Goal: Find specific page/section: Find specific page/section

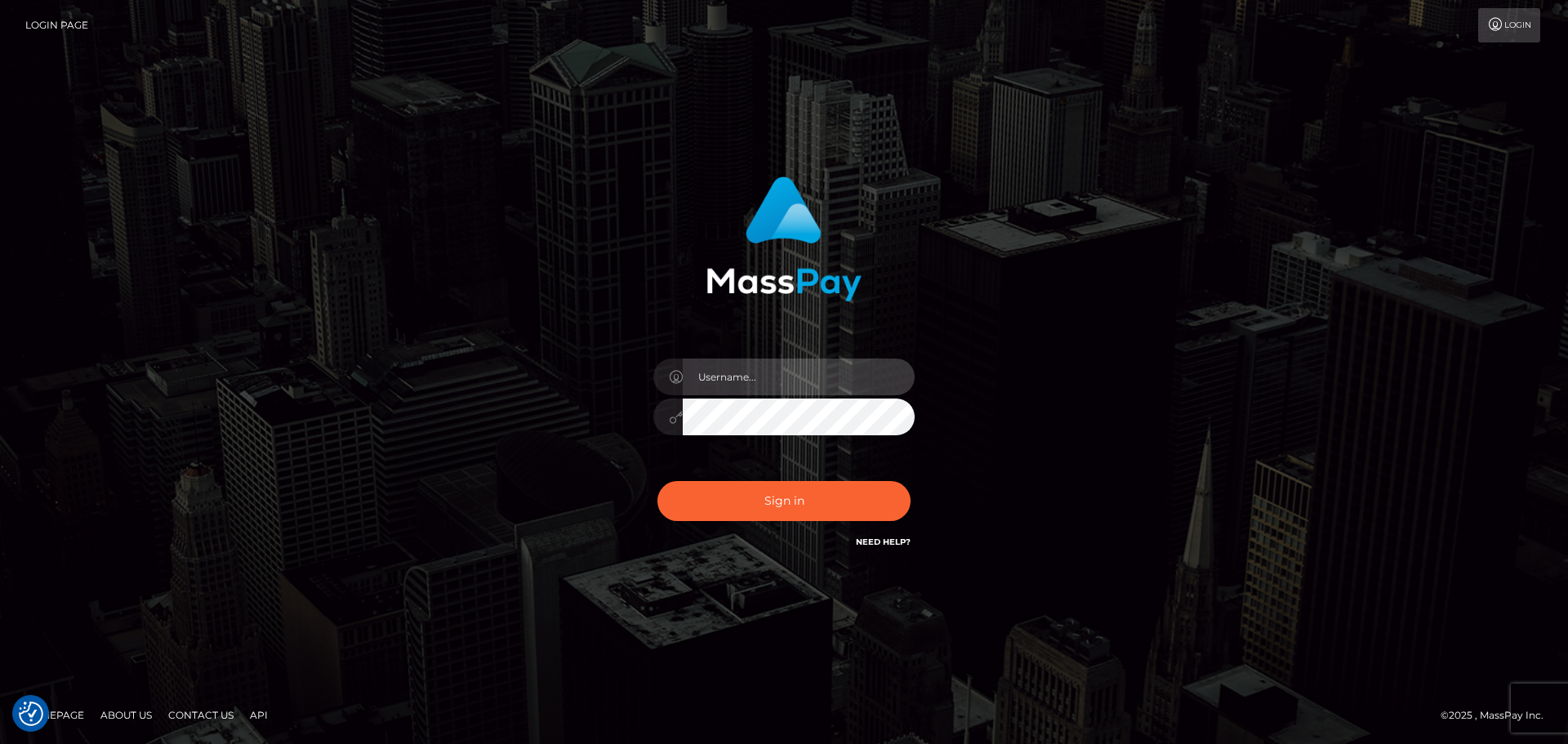
click at [809, 360] on input "text" at bounding box center [799, 377] width 232 height 37
type input "Raymundo.xcite"
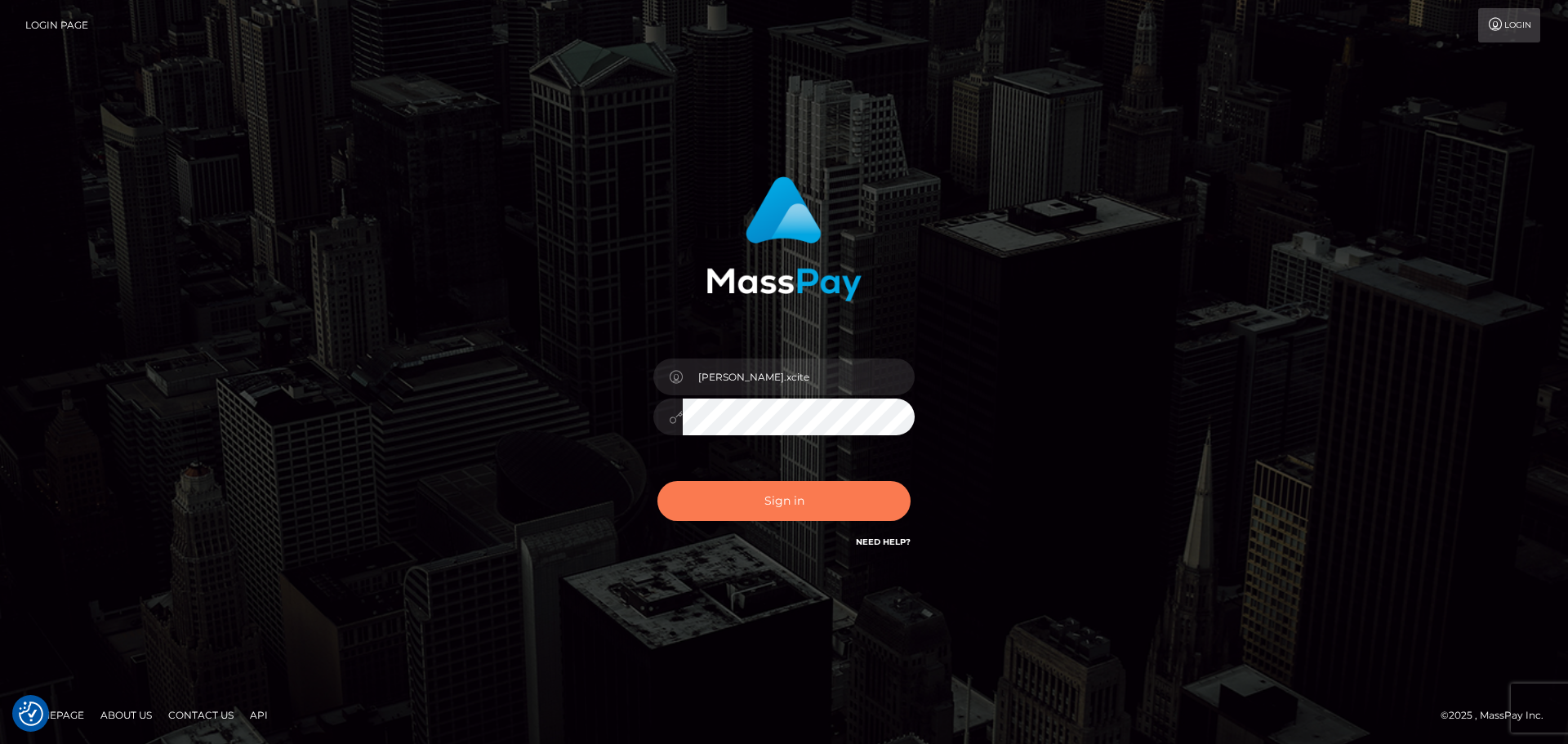
click at [882, 501] on button "Sign in" at bounding box center [784, 501] width 253 height 40
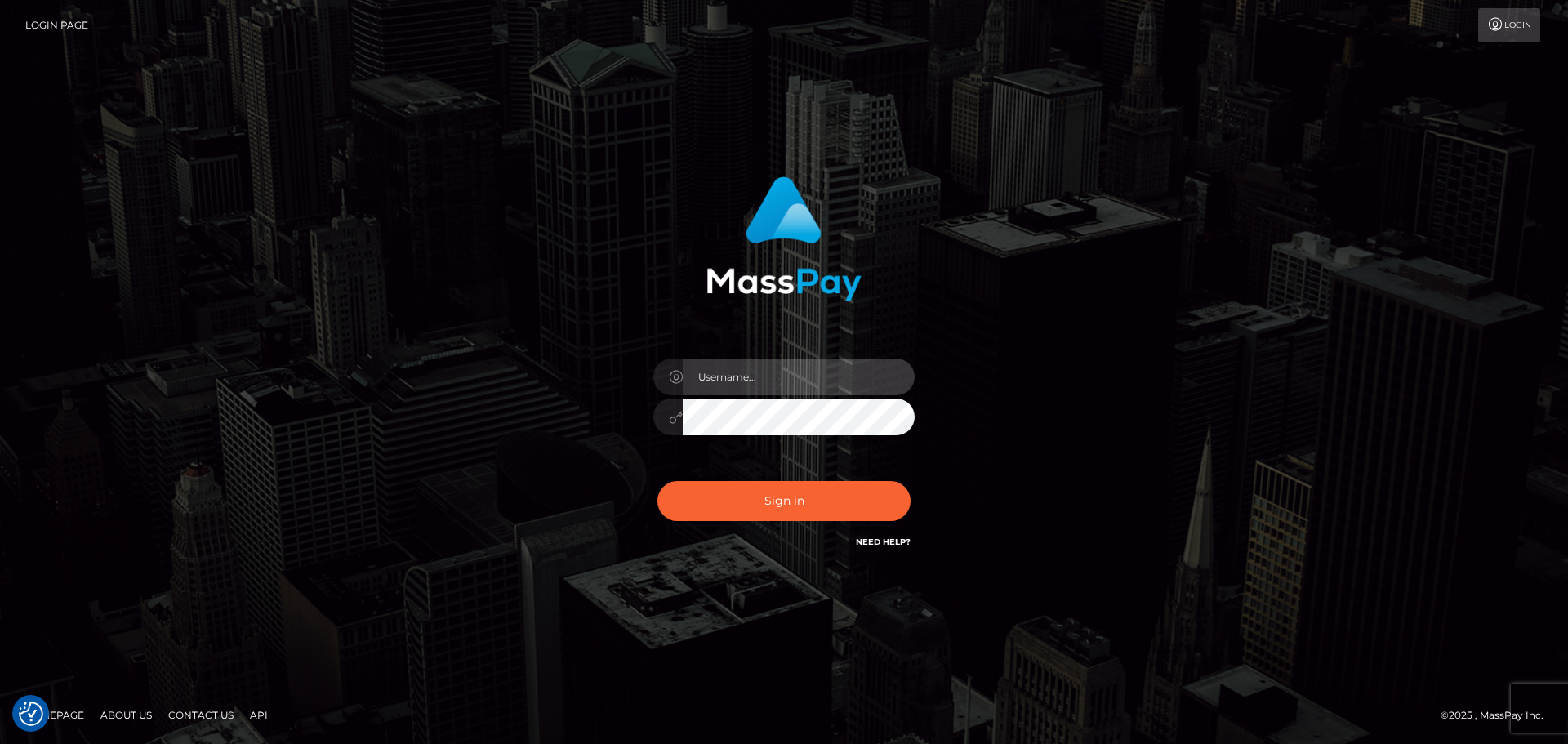
click at [851, 383] on input "text" at bounding box center [799, 377] width 232 height 37
type input "Raymundo.xcite"
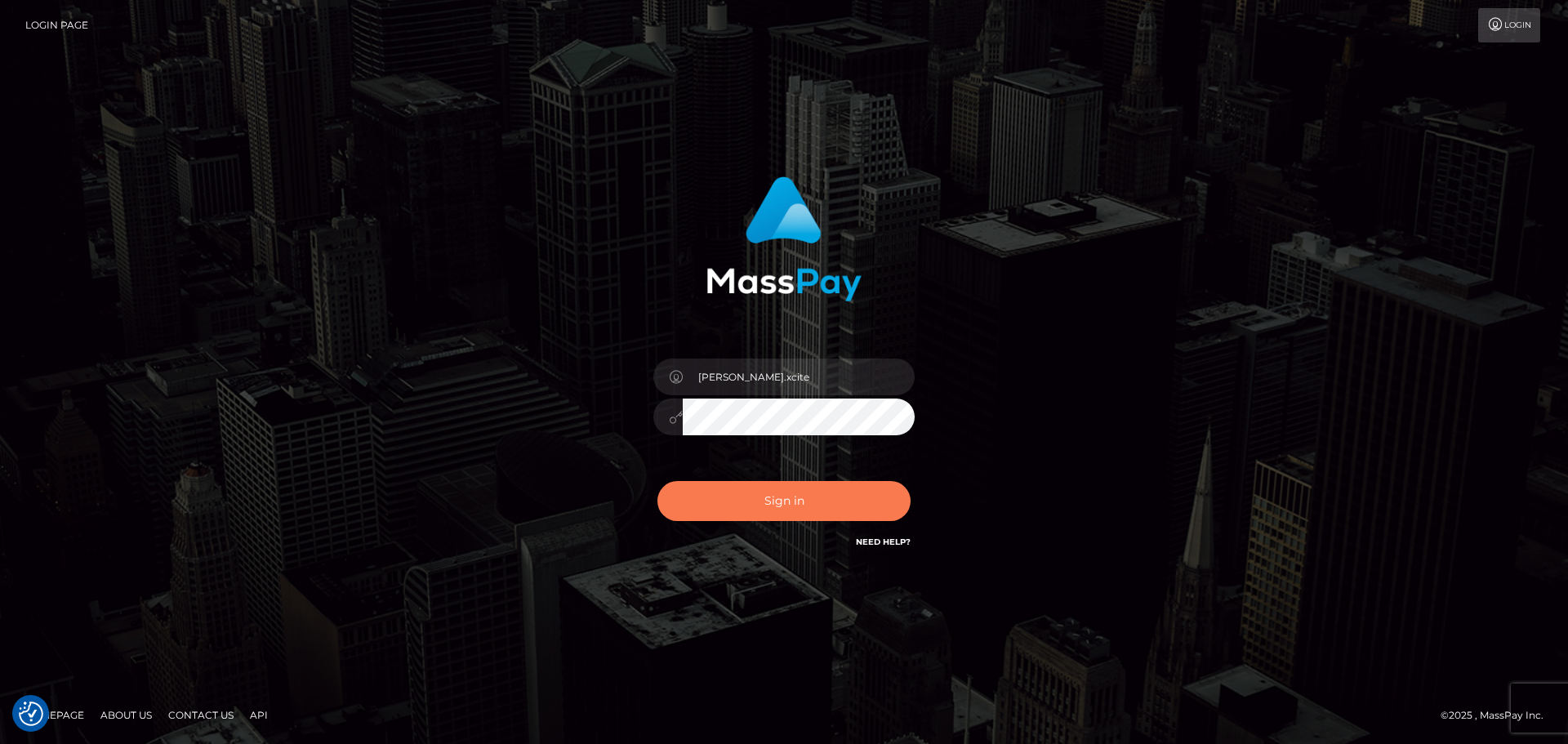
click at [795, 507] on button "Sign in" at bounding box center [784, 501] width 253 height 40
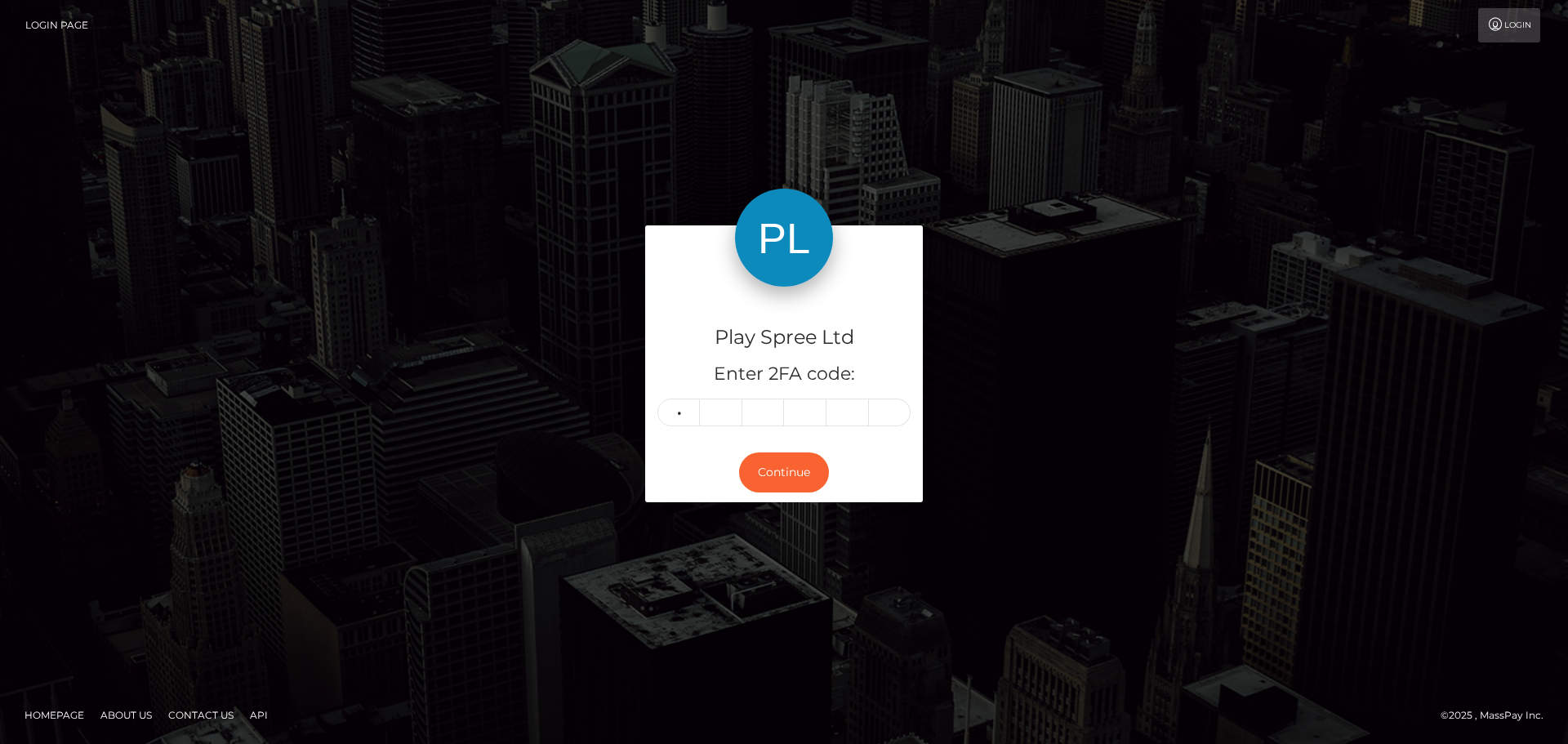
type input "0"
type input "1"
type input "2"
type input "5"
type input "0"
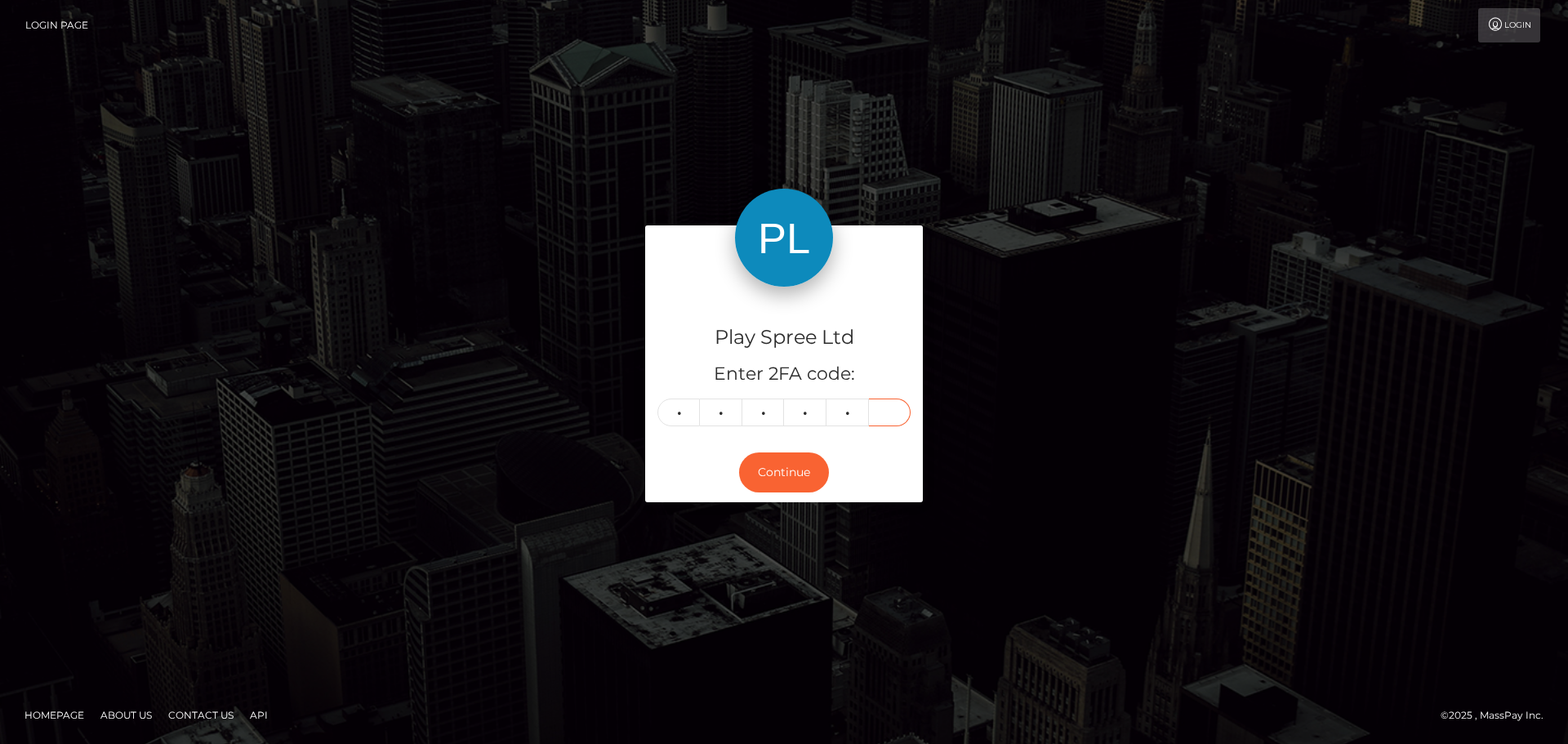
type input "3"
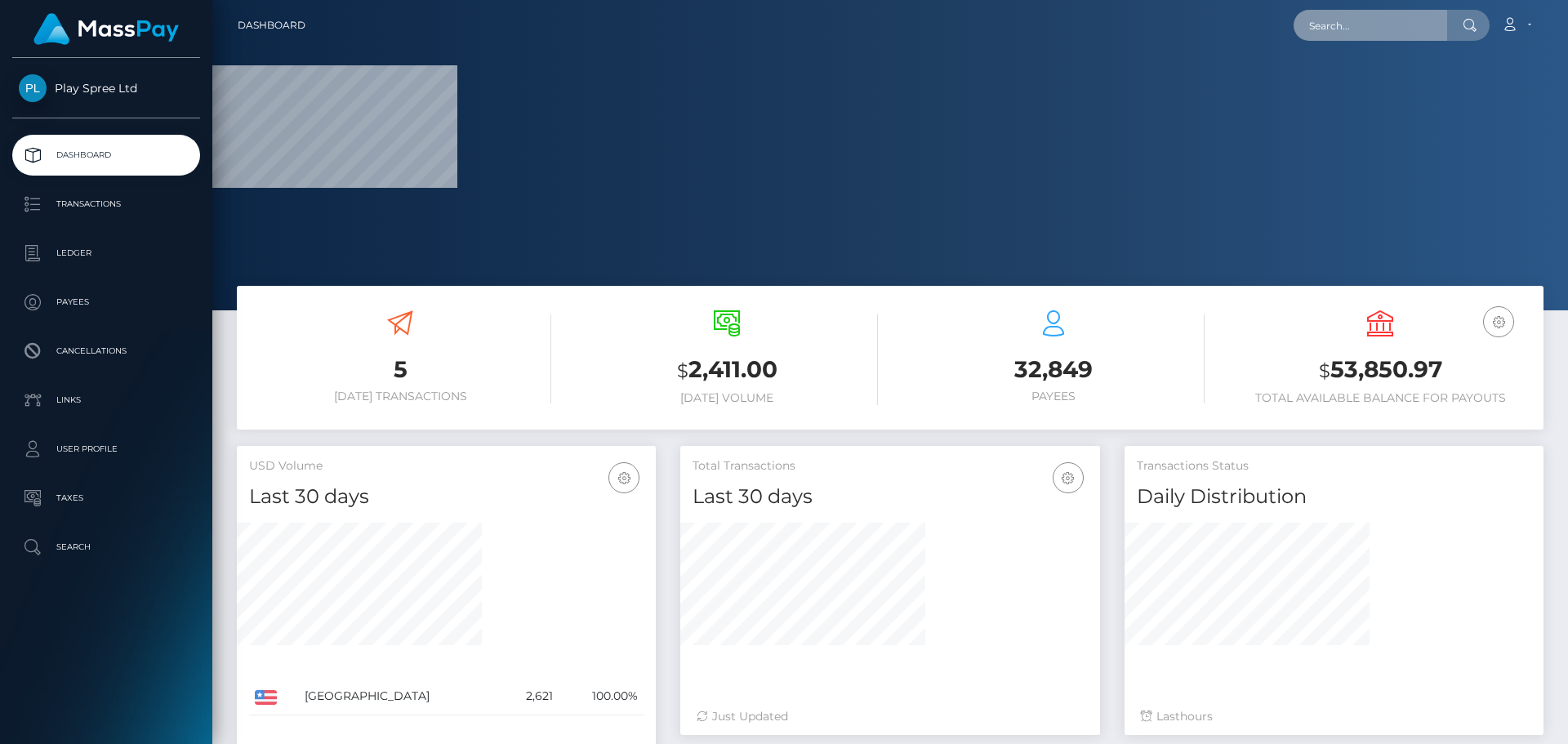
click at [1397, 15] on input "text" at bounding box center [1370, 25] width 153 height 31
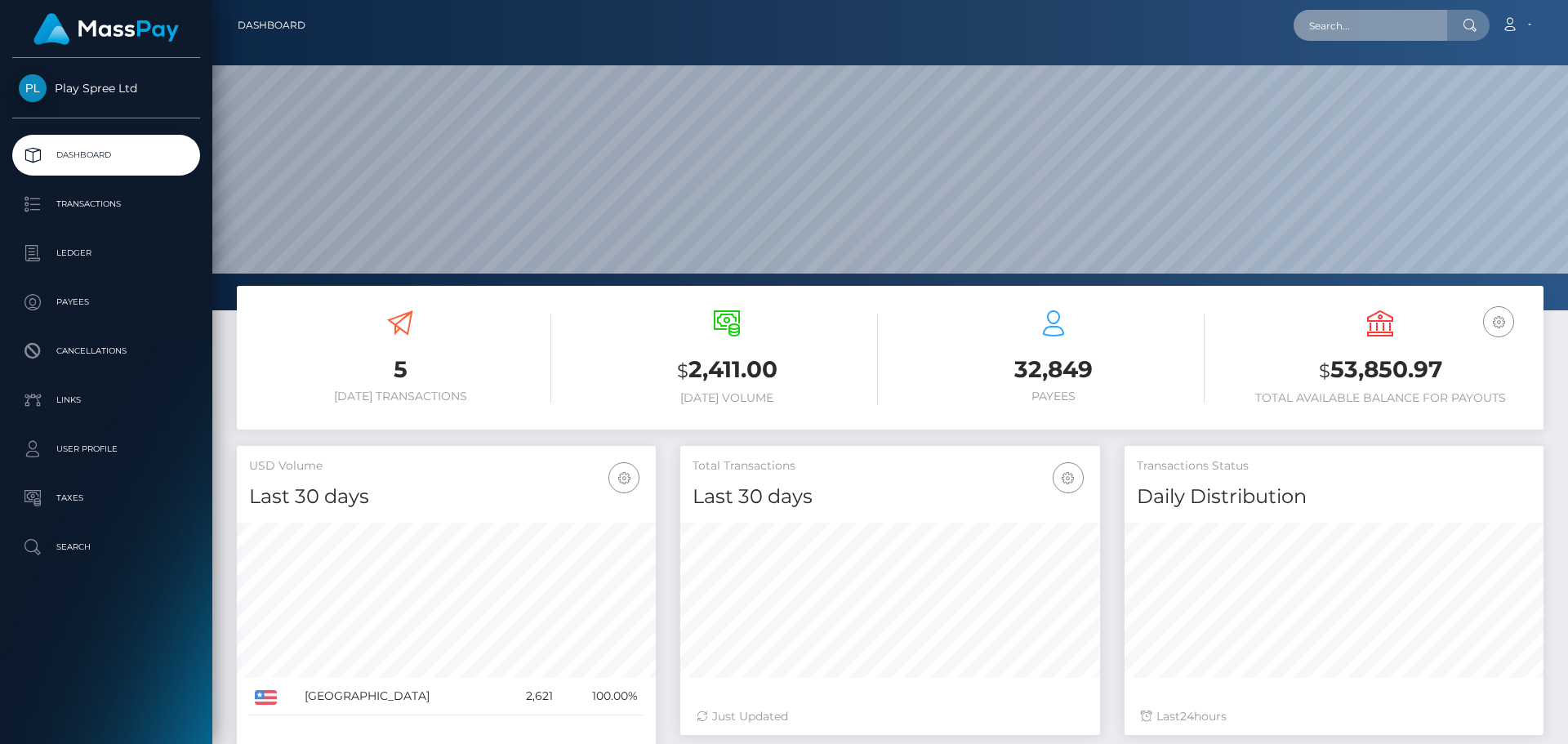
paste input "998289"
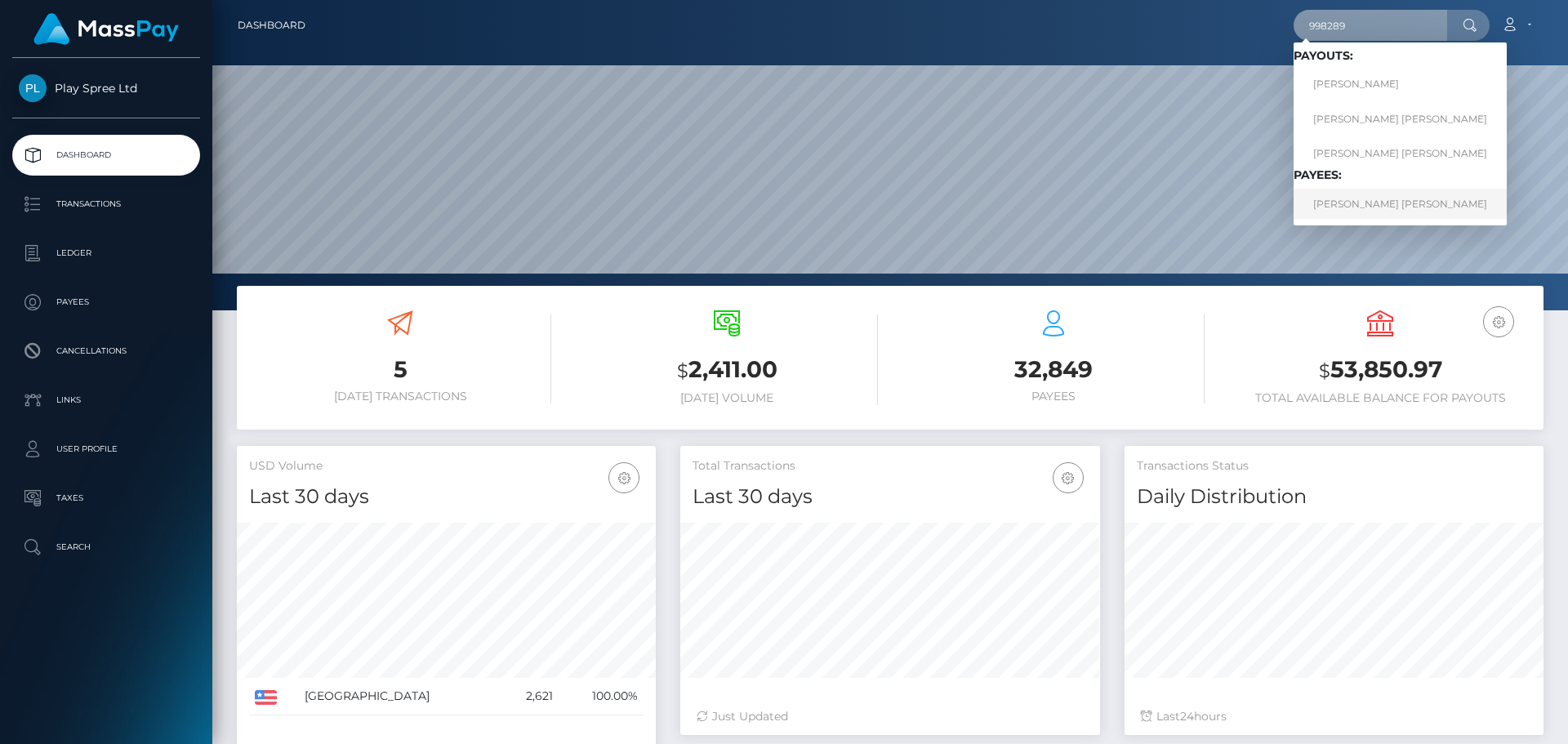
type input "998289"
click at [1435, 206] on link "COURTNEY TAYLOR SEVIER" at bounding box center [1400, 204] width 213 height 30
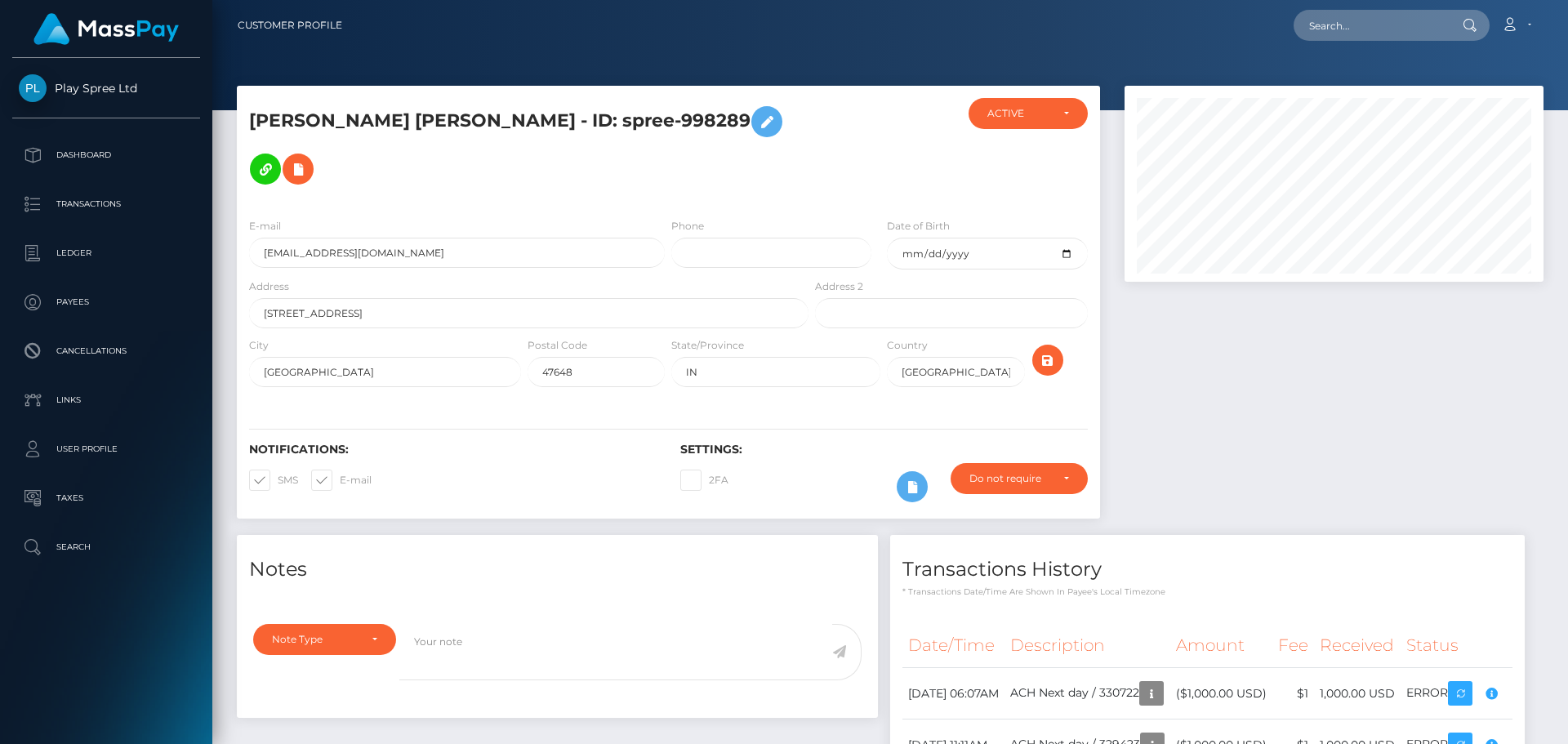
scroll to position [305, 0]
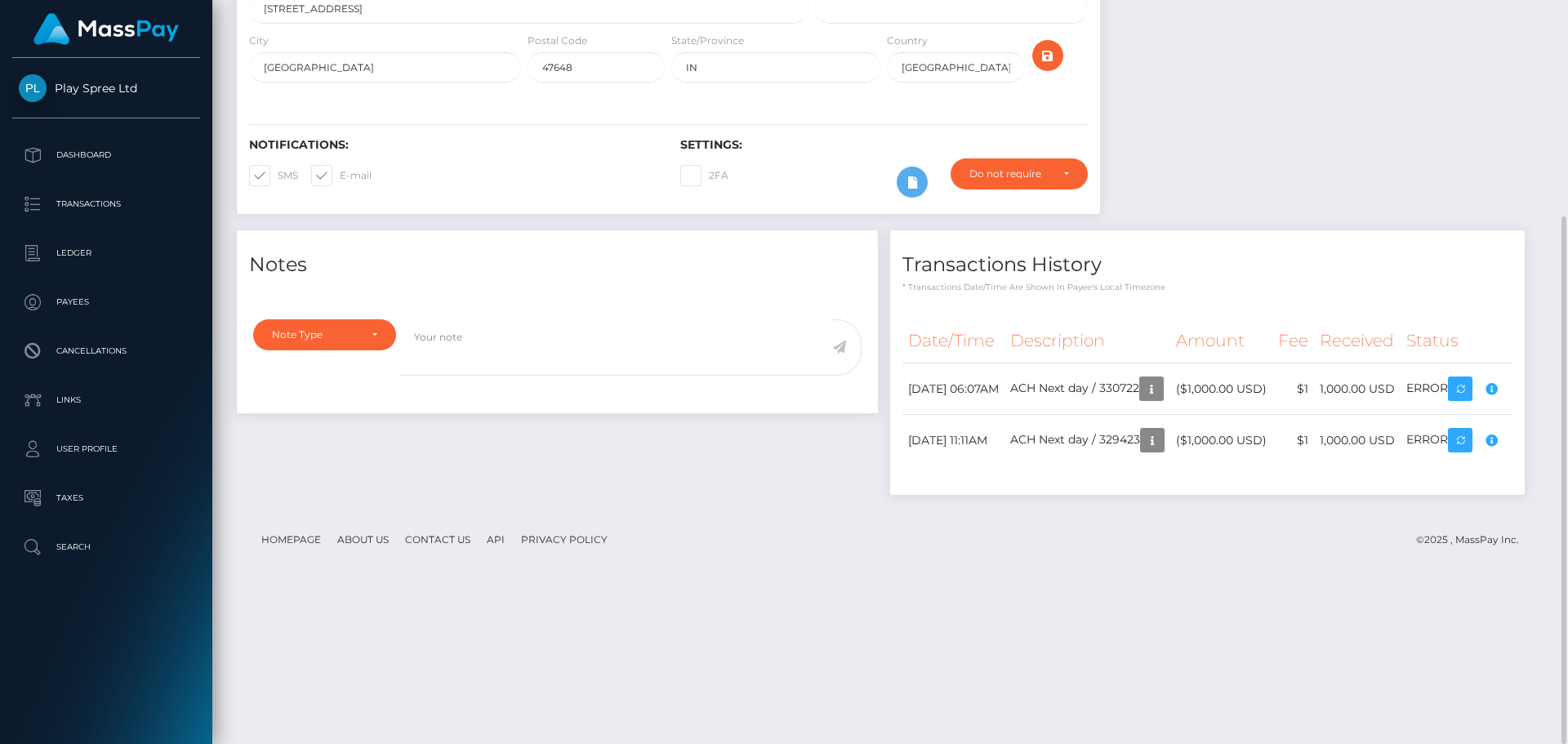
click at [1319, 386] on div "Notes Note Type Compliance Clear Compliance General Note Type" at bounding box center [890, 371] width 1331 height 281
click at [1058, 506] on div "Notes Note Type Compliance Clear Compliance General Note Type" at bounding box center [890, 371] width 1331 height 281
click at [1262, 497] on div "Notes Note Type Compliance Clear Compliance General Note Type" at bounding box center [890, 371] width 1331 height 281
click at [1005, 415] on td "ACH Next day / 330722" at bounding box center [1088, 389] width 166 height 51
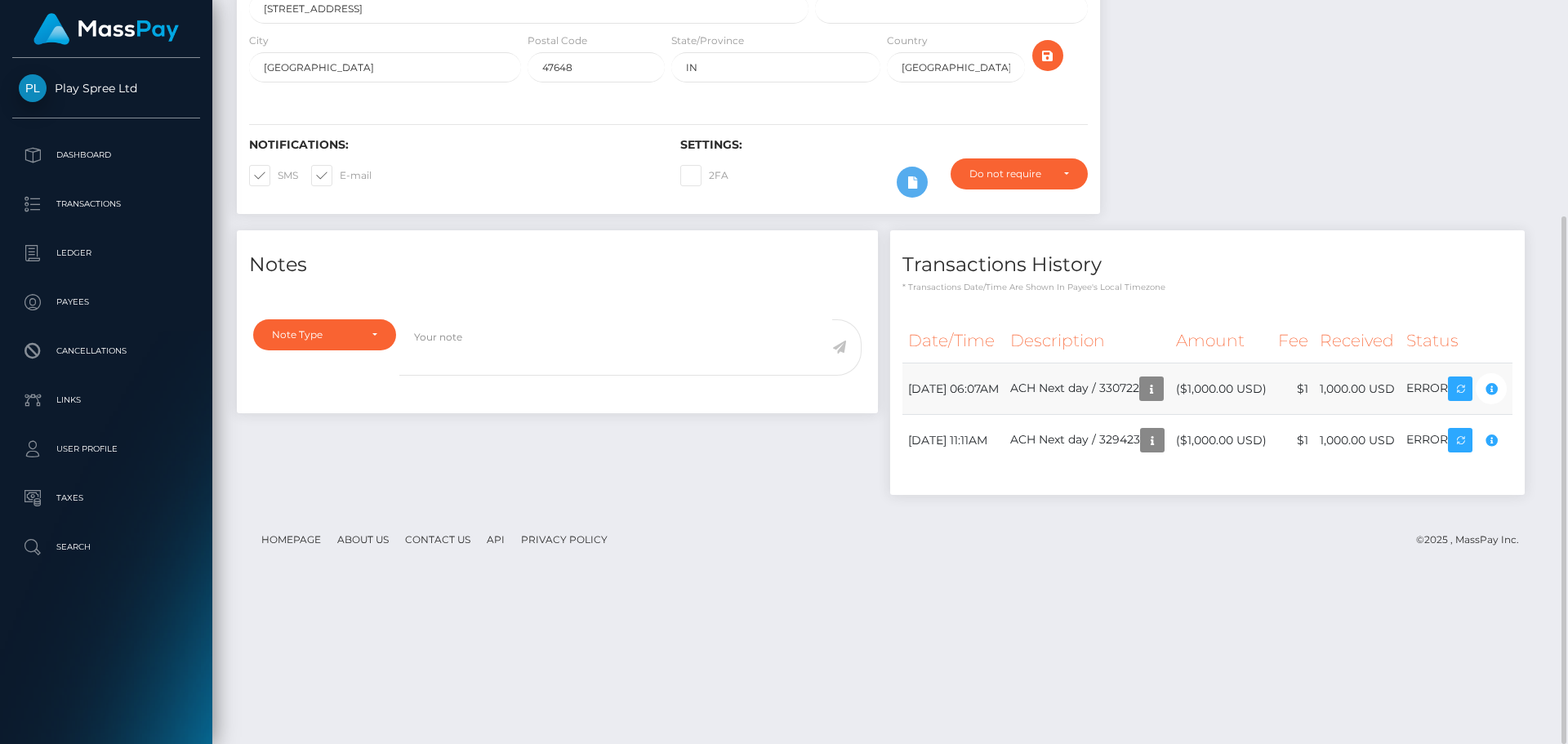
click at [1005, 415] on td "ACH Next day / 330722" at bounding box center [1088, 389] width 166 height 51
copy td "330722"
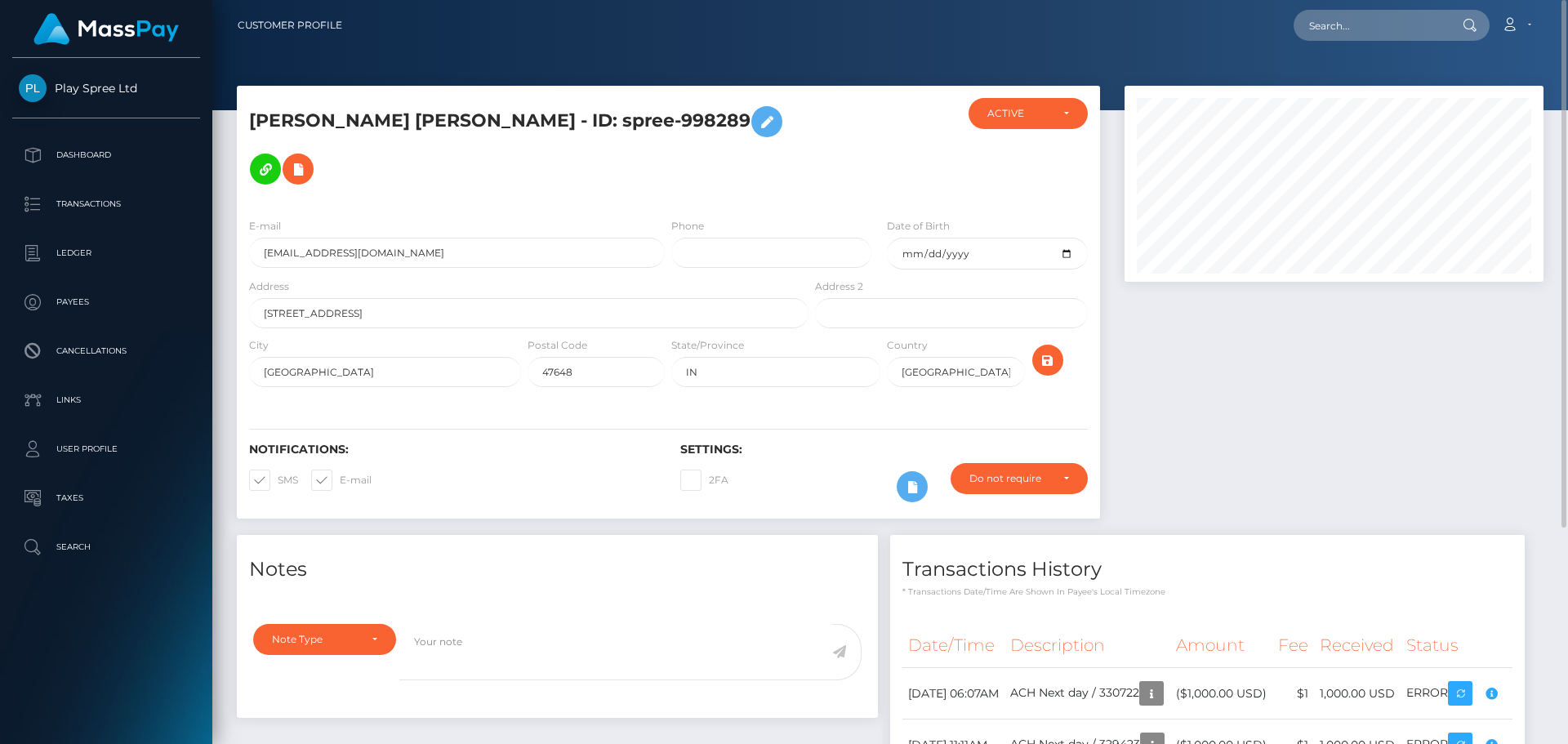
click at [648, 111] on h5 "COURTNEY TAYLOR SEVIER - ID: spree-998289" at bounding box center [524, 145] width 551 height 95
copy h5 "998289"
click at [1242, 667] on div "Notes Note Type Compliance Clear Compliance General Note Type" at bounding box center [890, 675] width 1331 height 281
click at [339, 238] on input "courtneysevier1@hotmail.com" at bounding box center [457, 252] width 416 height 30
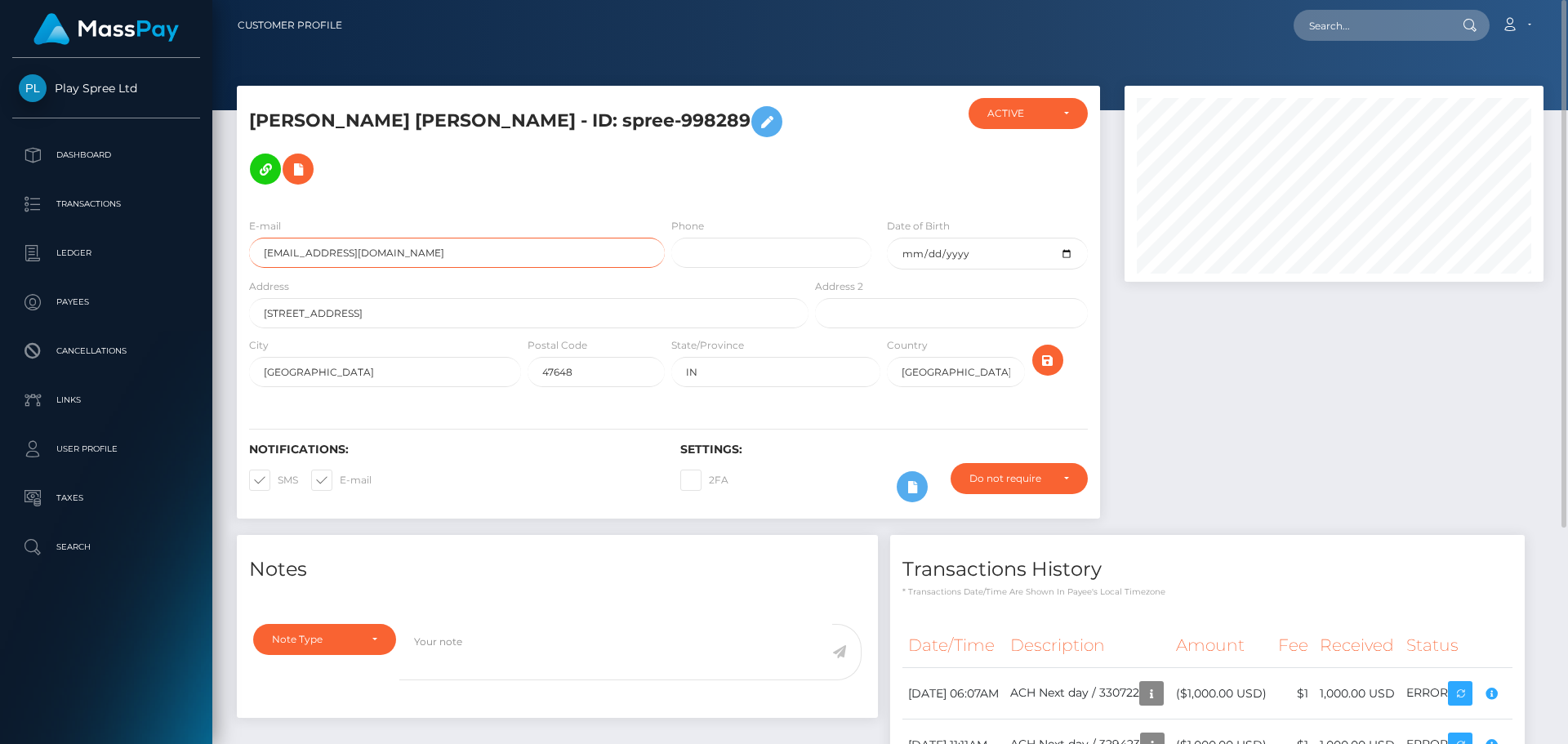
click at [339, 238] on input "courtneysevier1@hotmail.com" at bounding box center [457, 252] width 416 height 30
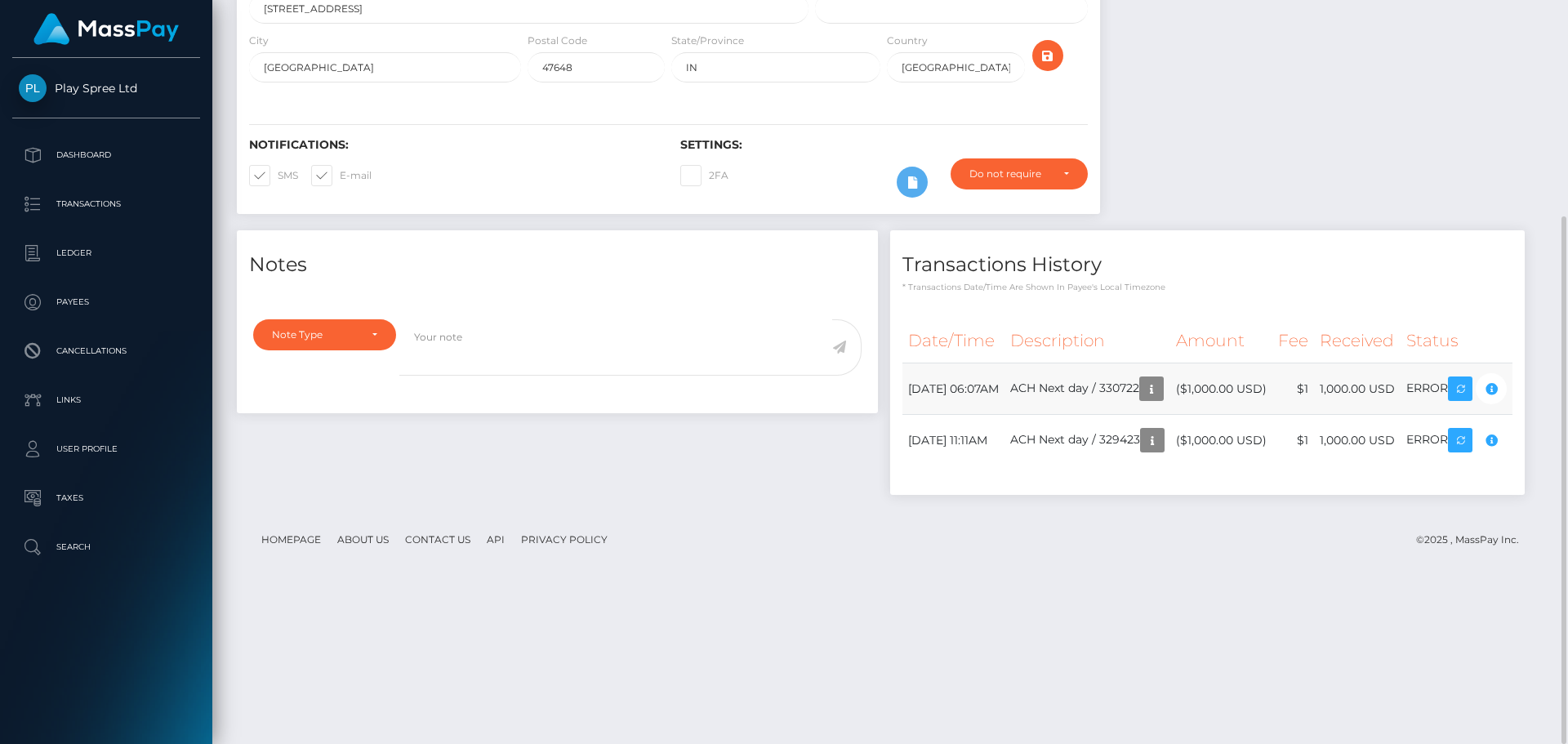
click at [902, 415] on td "August 19, 2025 06:07AM" at bounding box center [953, 389] width 102 height 51
copy tr "August 19, 2025 06:07AM"
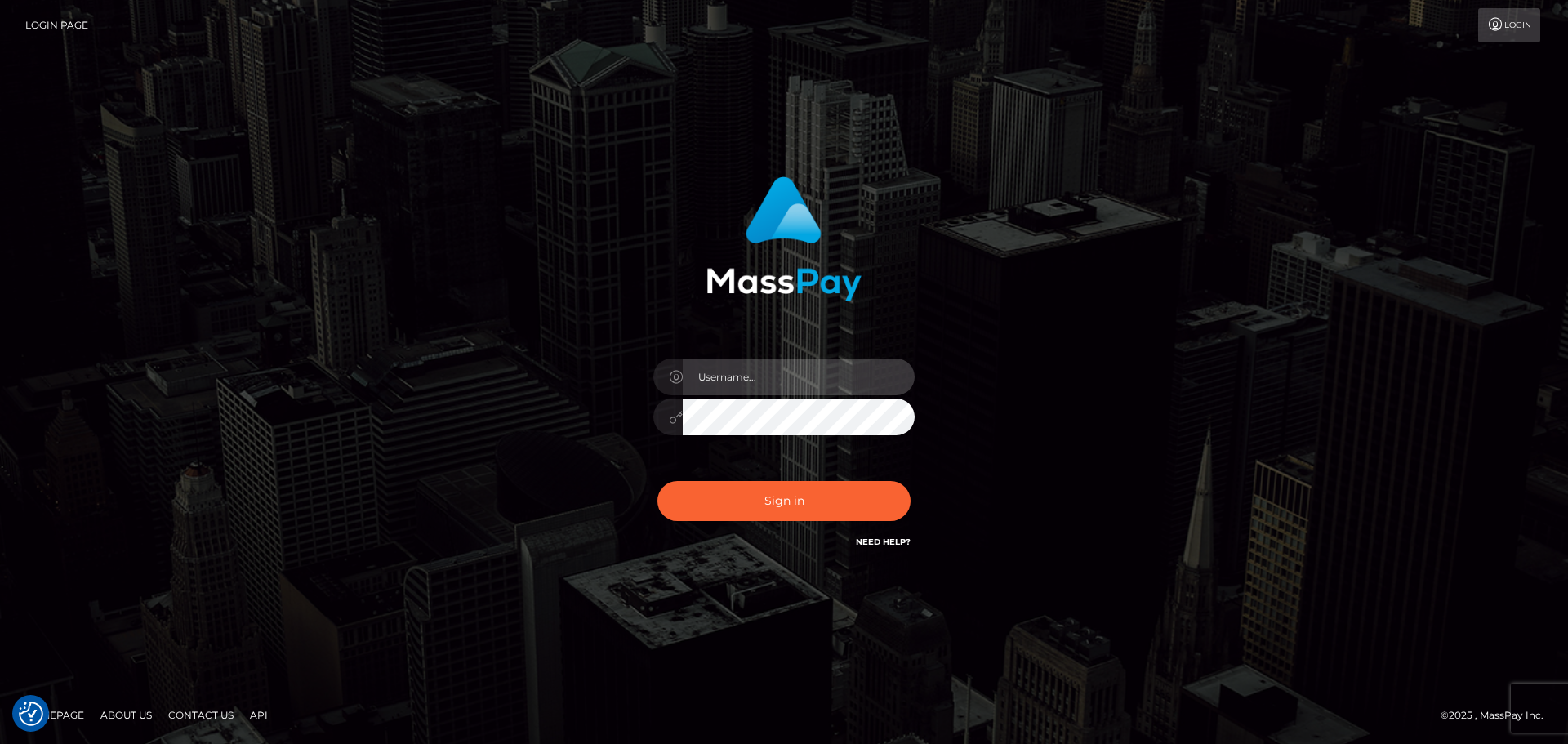
click at [841, 387] on input "text" at bounding box center [799, 377] width 232 height 37
type input "[PERSON_NAME].xcite"
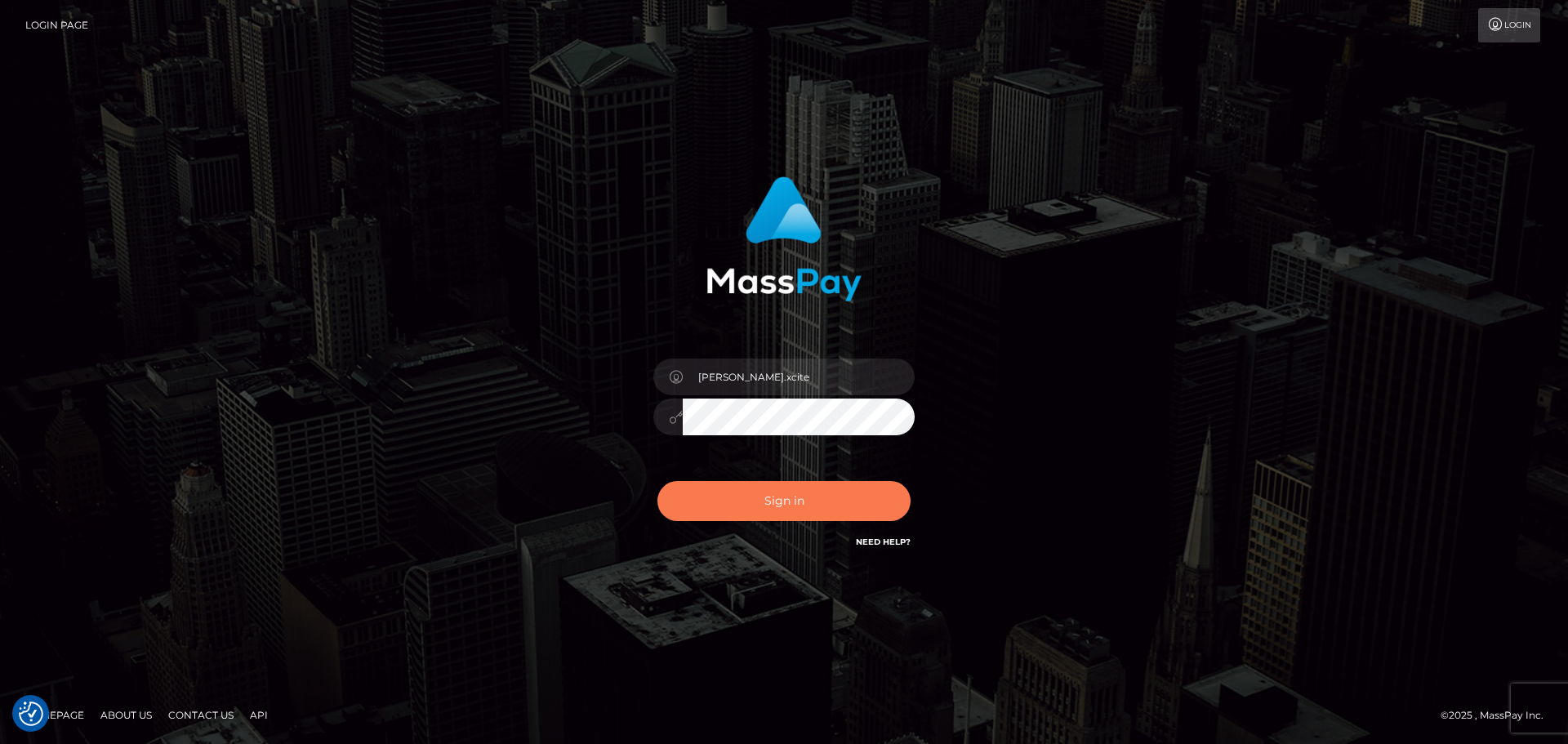
click at [774, 506] on button "Sign in" at bounding box center [784, 501] width 253 height 40
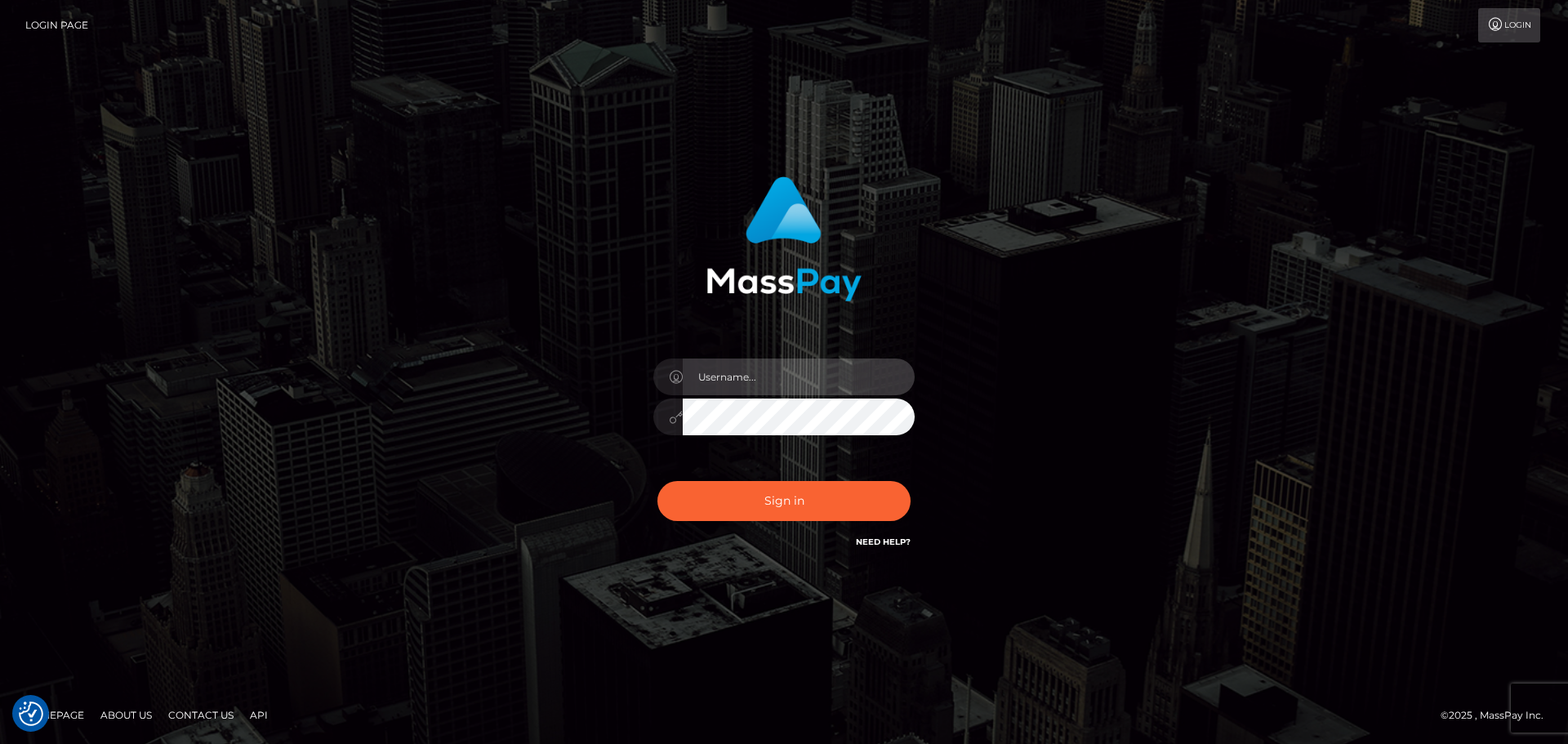
click at [791, 377] on input "text" at bounding box center [799, 377] width 232 height 37
type input "[PERSON_NAME].xcite"
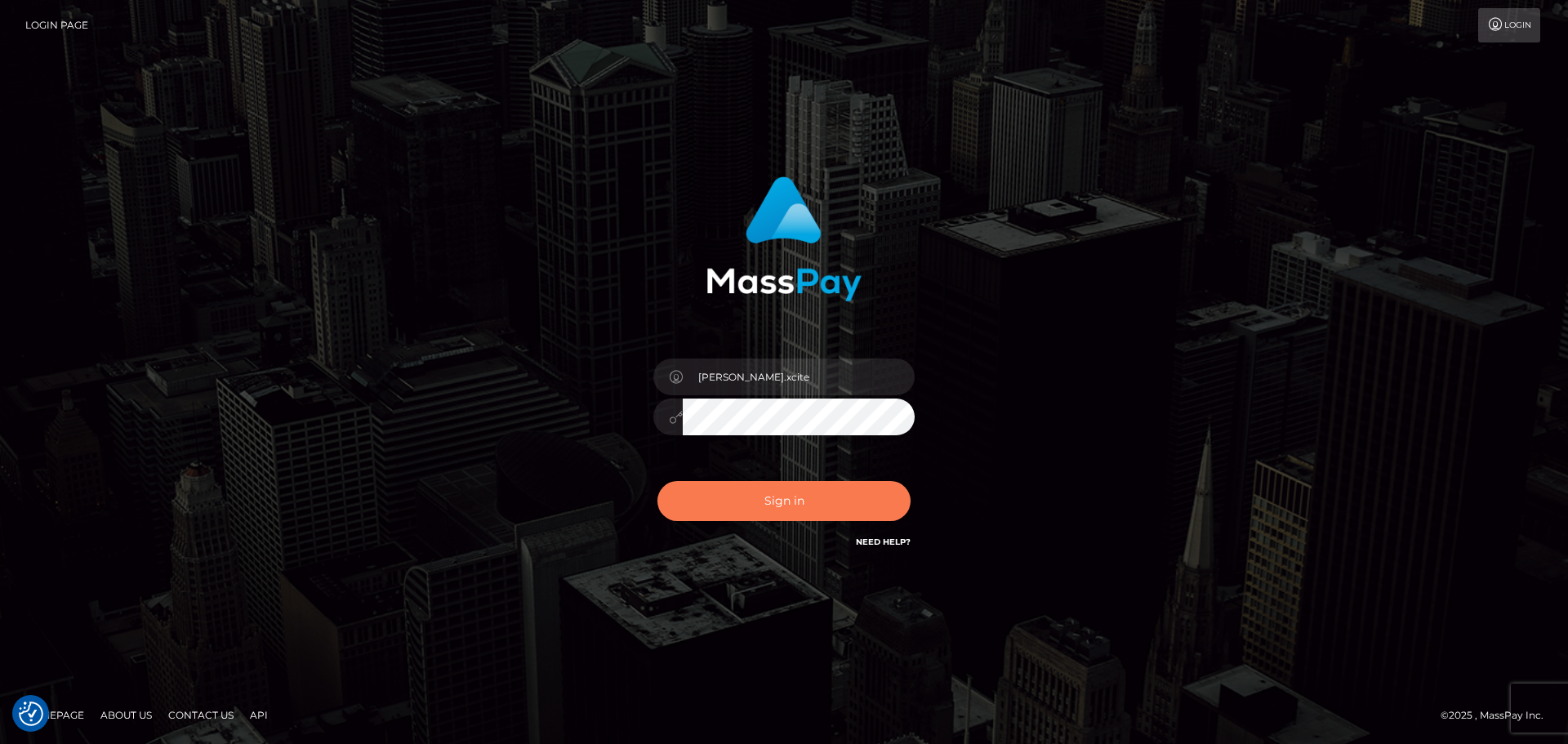
click at [820, 490] on button "Sign in" at bounding box center [784, 501] width 253 height 40
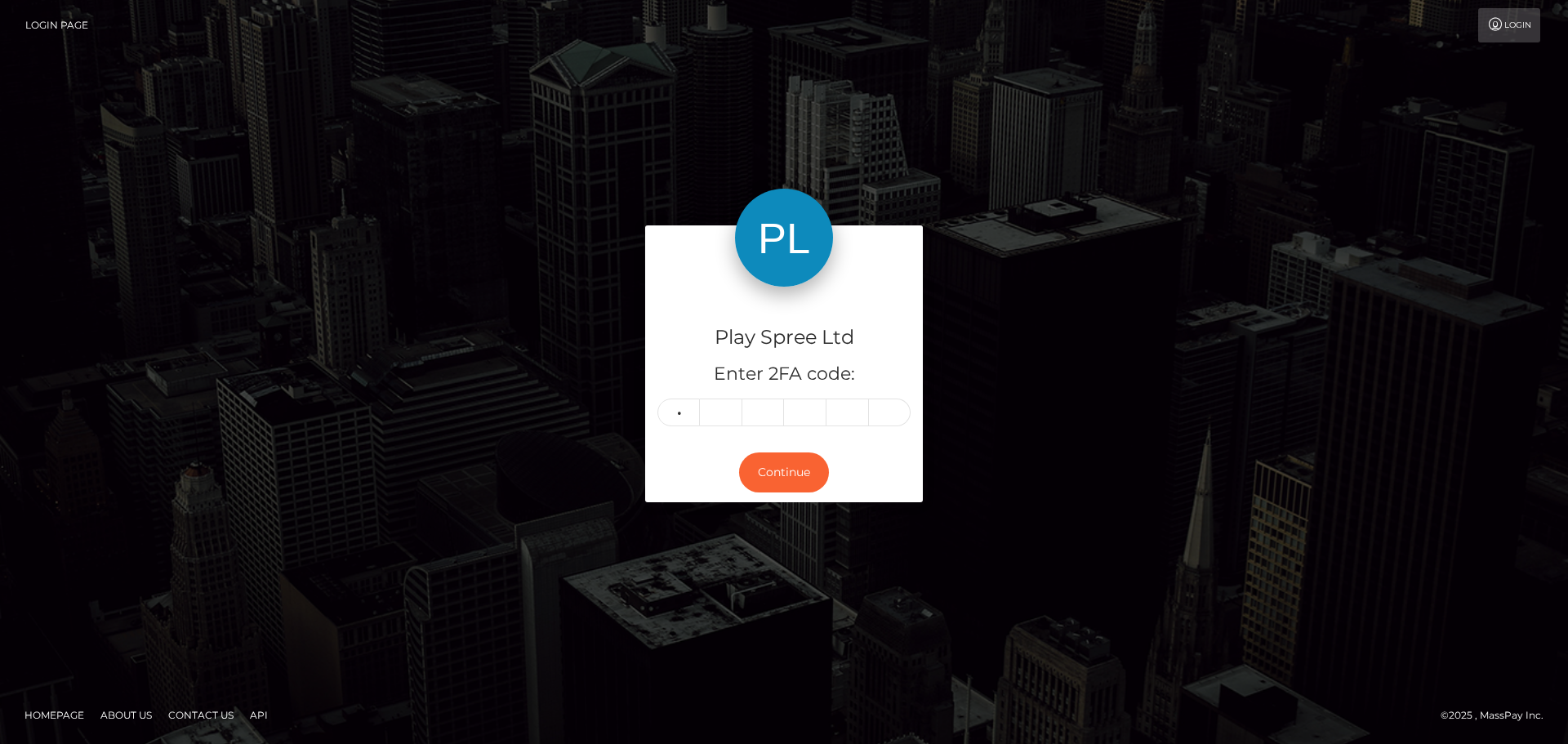
type input "0"
type input "4"
type input "6"
type input "9"
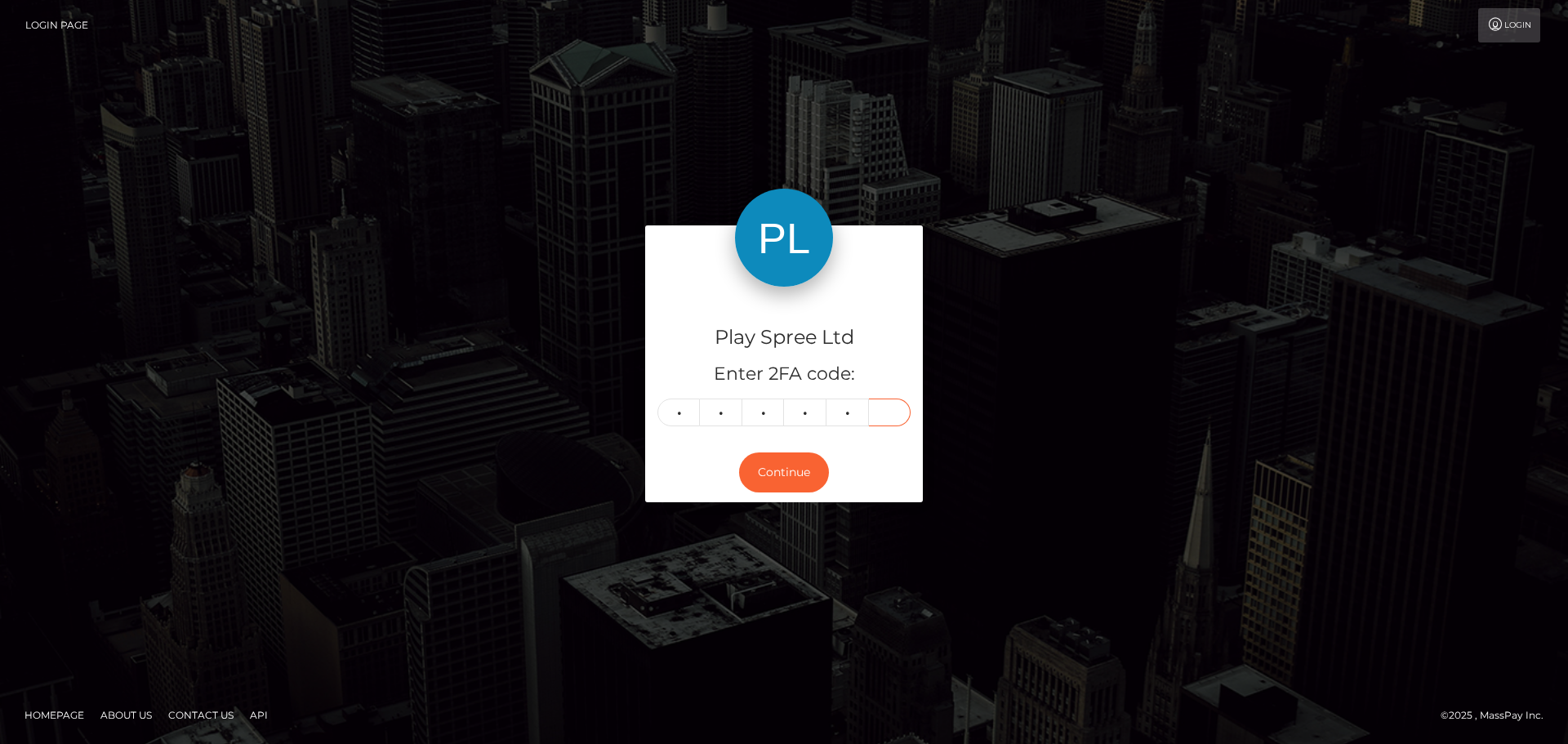
type input "8"
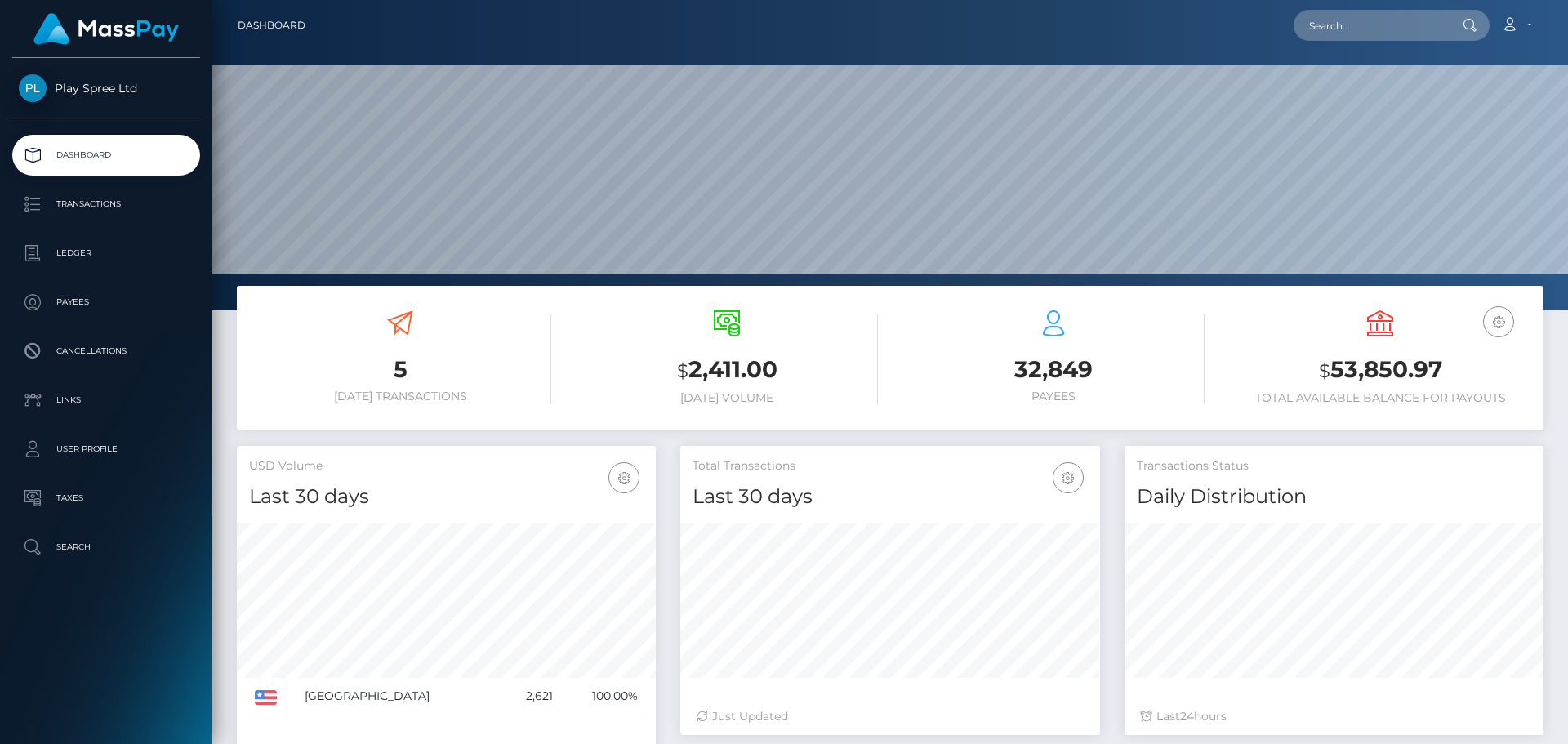
scroll to position [290, 419]
click at [1388, 27] on input "text" at bounding box center [1370, 25] width 153 height 31
paste input "1629596"
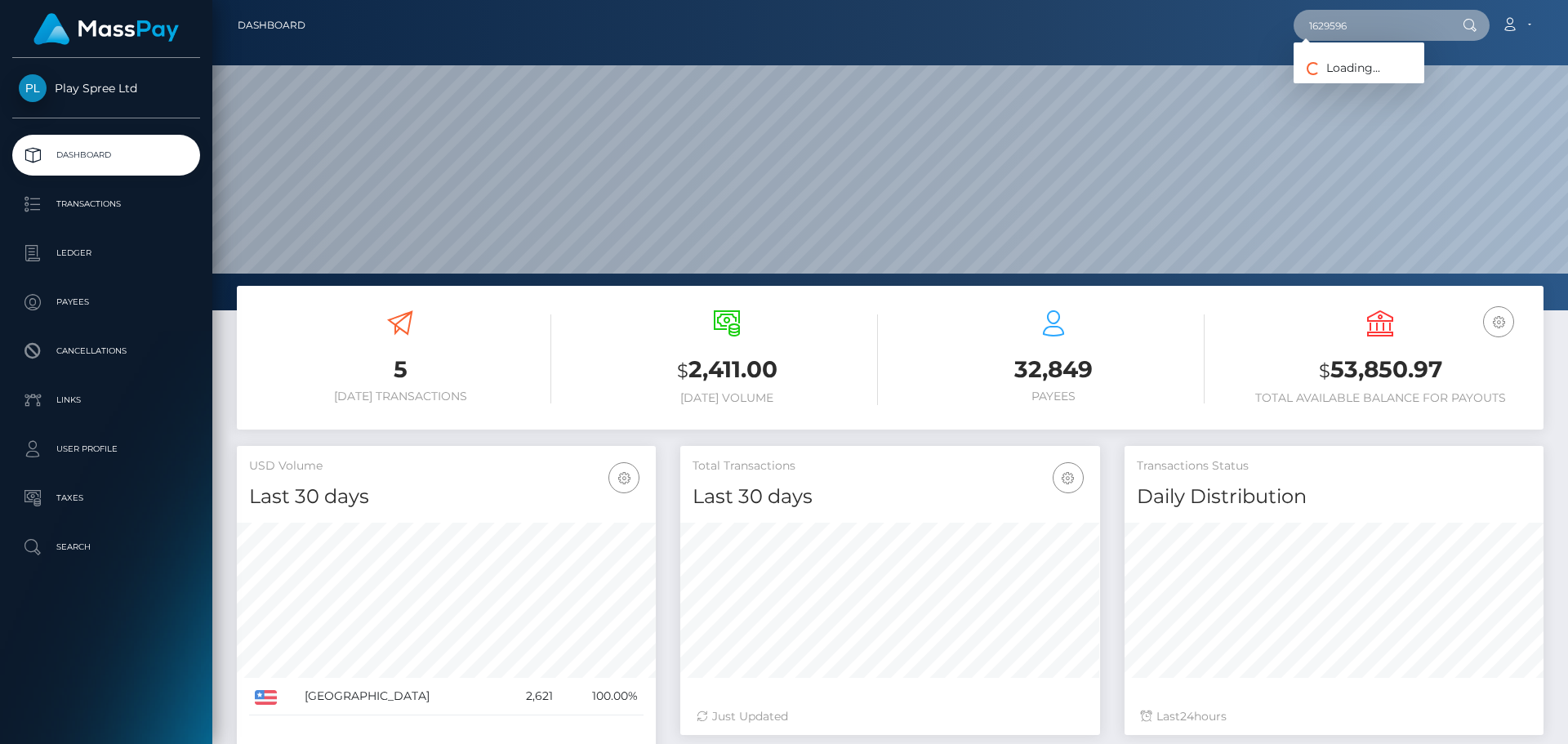
type input "1629596"
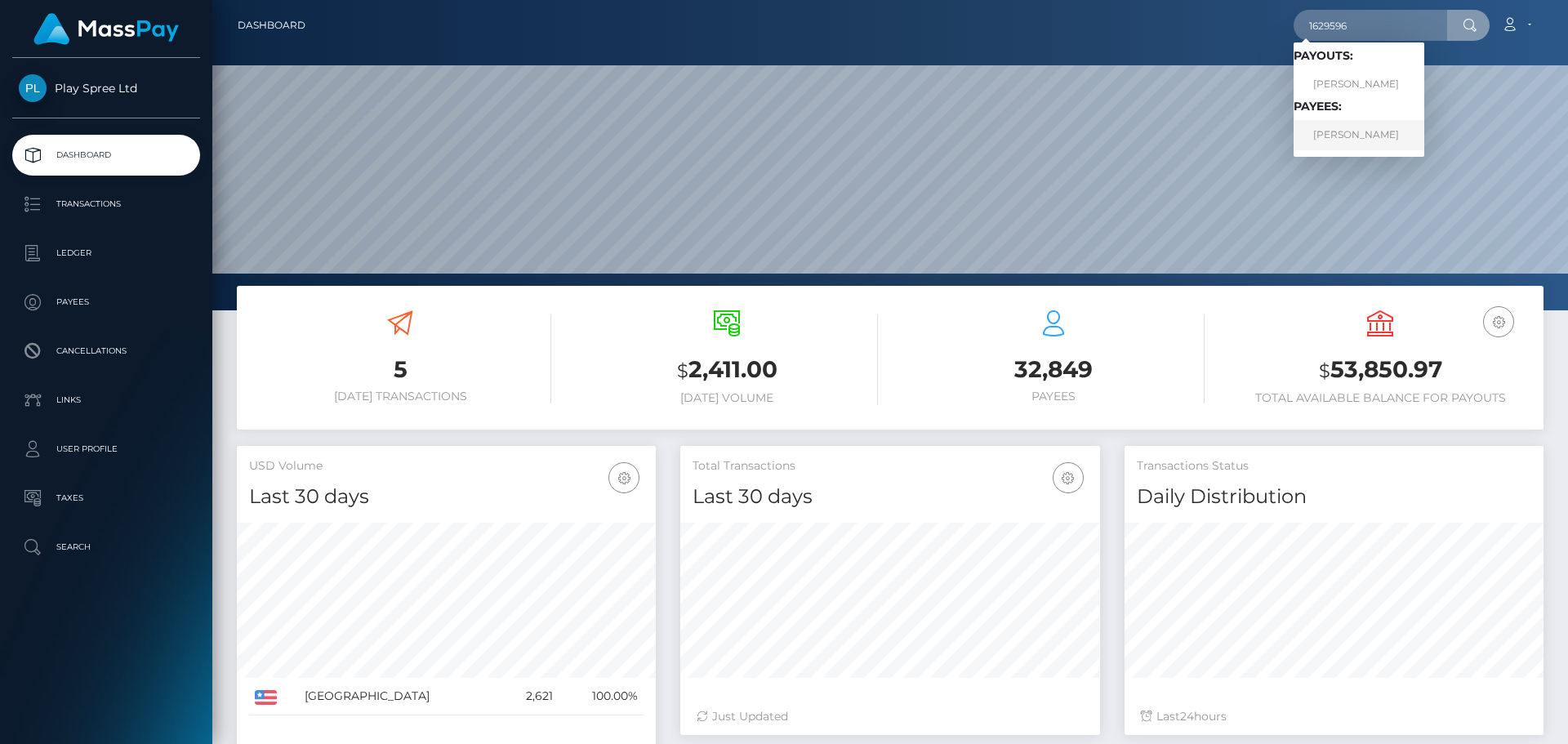
click at [1372, 134] on link "Harley Meier" at bounding box center [1359, 135] width 131 height 30
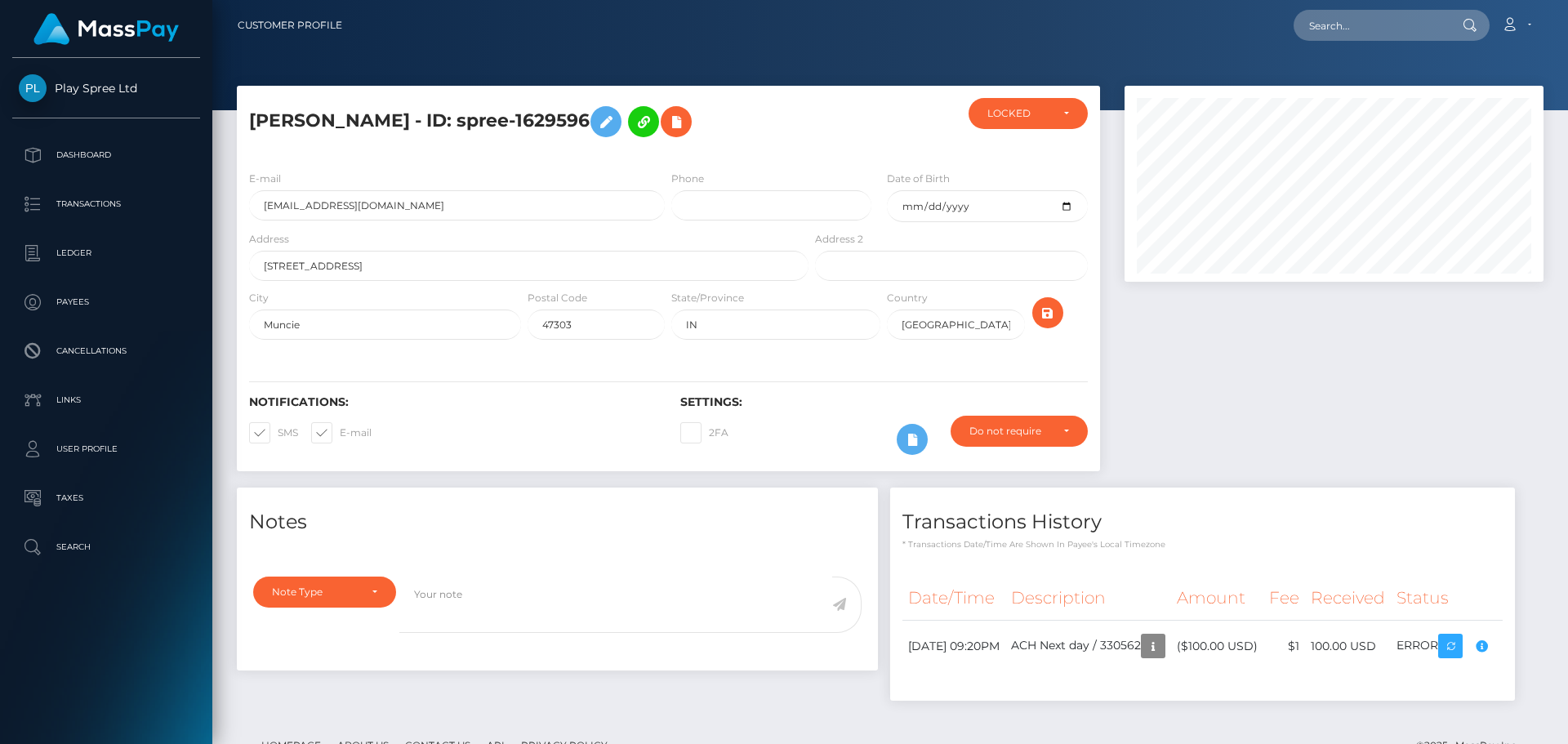
scroll to position [253, 0]
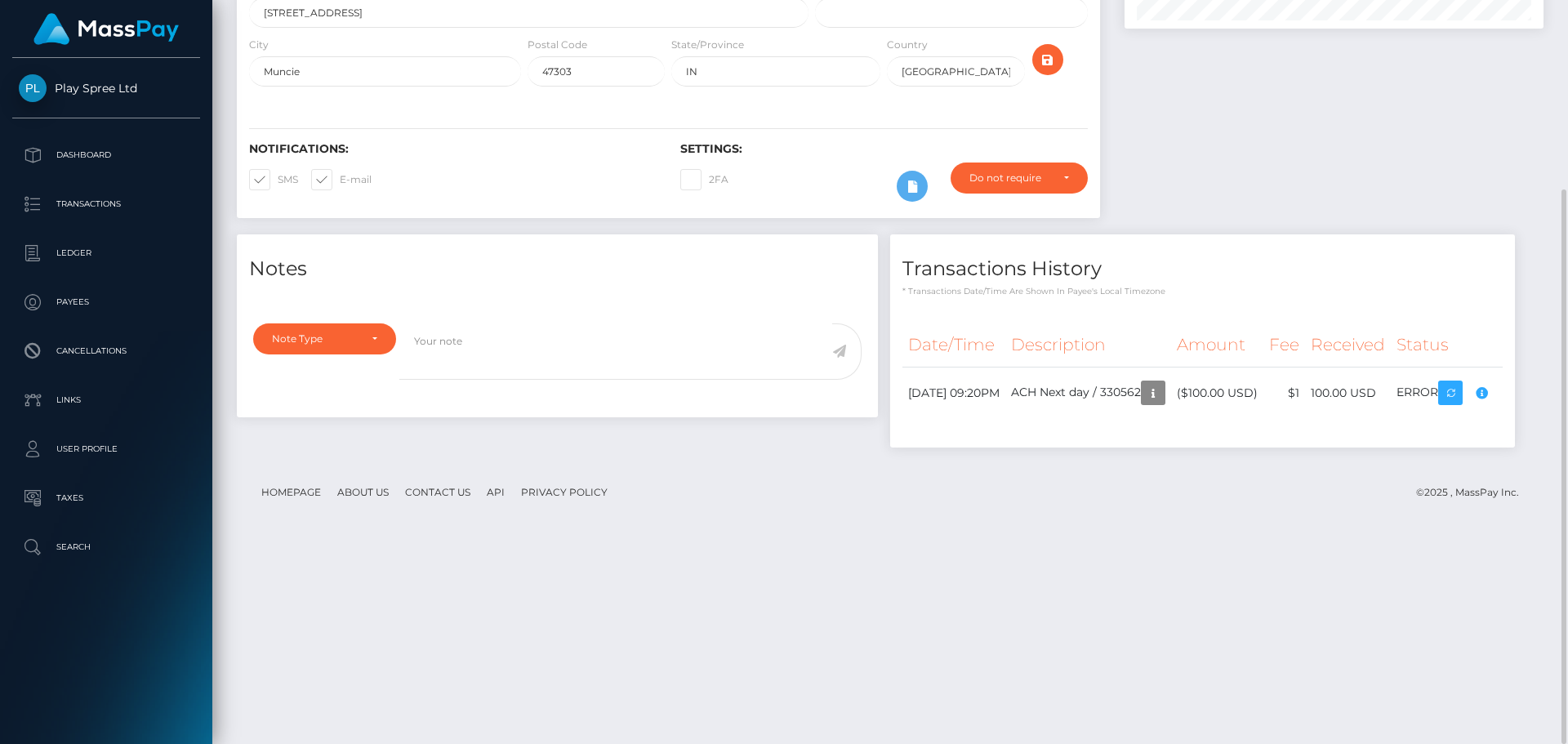
click at [1306, 464] on div "Notes Note Type Compliance Clear Compliance General Note Type" at bounding box center [890, 349] width 1331 height 230
click at [975, 464] on div "Notes Note Type Compliance Clear Compliance General Note Type" at bounding box center [890, 349] width 1331 height 230
drag, startPoint x: 1290, startPoint y: 195, endPoint x: 1232, endPoint y: 36, distance: 169.2
click at [1290, 192] on div at bounding box center [1334, 34] width 444 height 402
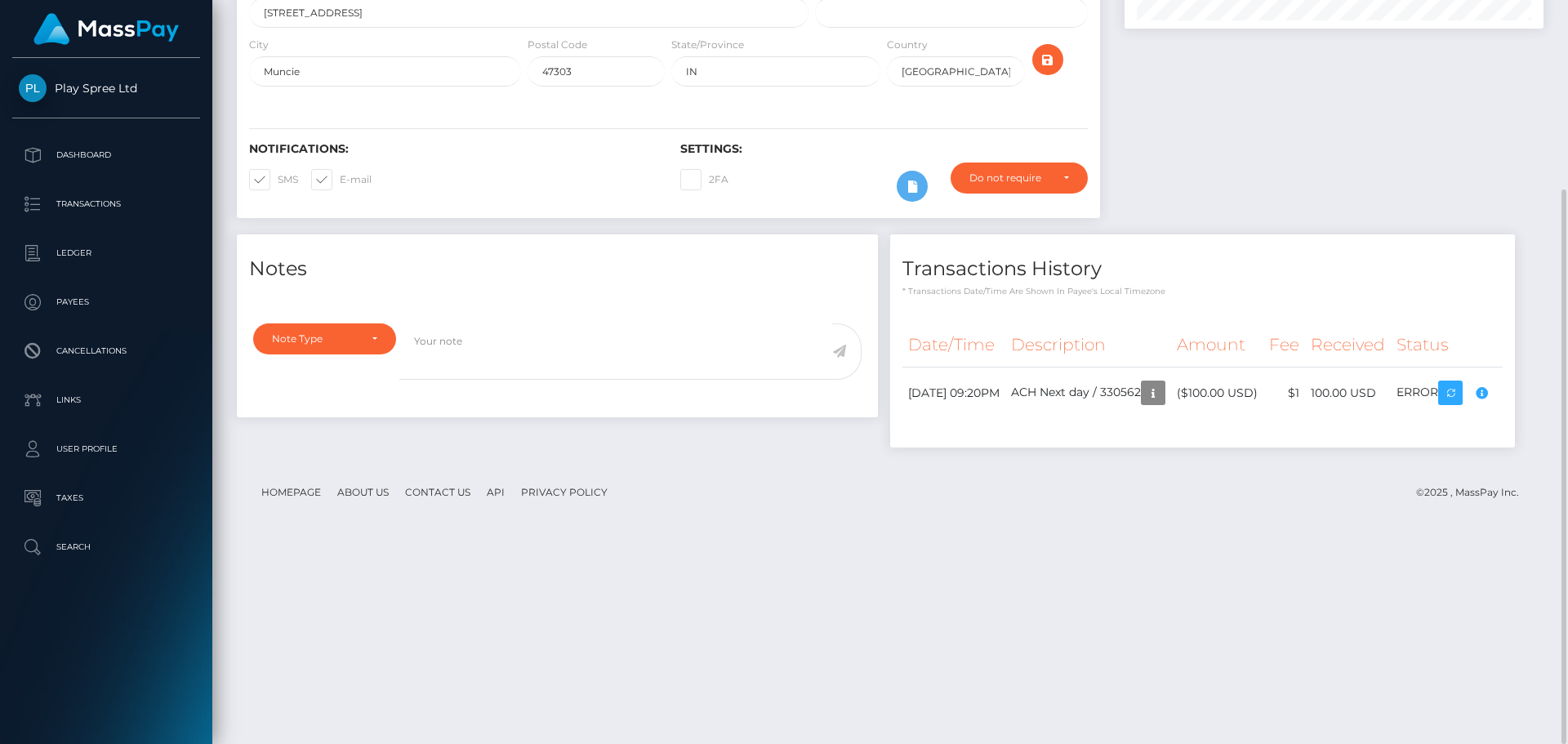
click at [1256, 240] on div "Notes Note Type Compliance Clear Compliance General Note Type" at bounding box center [890, 349] width 1331 height 230
drag, startPoint x: 1311, startPoint y: 282, endPoint x: 1328, endPoint y: 246, distance: 39.8
click at [1313, 277] on div "Notes Note Type Compliance Clear Compliance General Note Type" at bounding box center [890, 349] width 1331 height 230
click at [1282, 464] on div "Notes Note Type Compliance Clear Compliance General Note Type" at bounding box center [890, 349] width 1331 height 230
drag, startPoint x: 1230, startPoint y: 466, endPoint x: 1190, endPoint y: 391, distance: 85.0
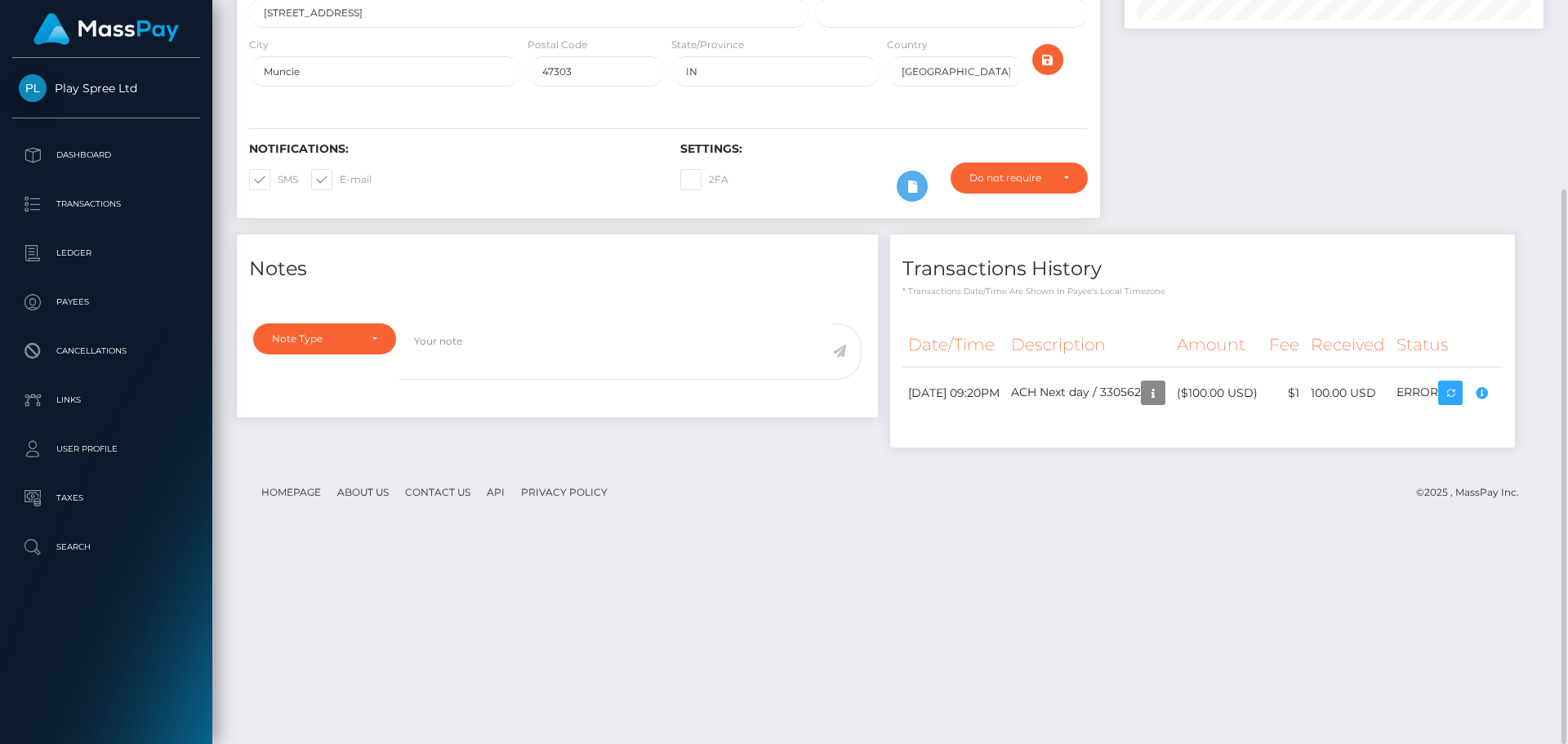
click at [1218, 461] on div "Notes Note Type Compliance Clear Compliance General Note Type" at bounding box center [890, 349] width 1331 height 230
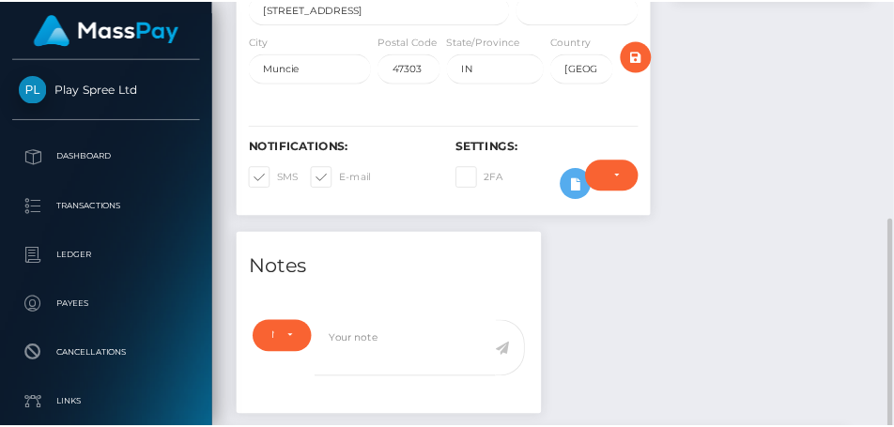
scroll to position [0, 0]
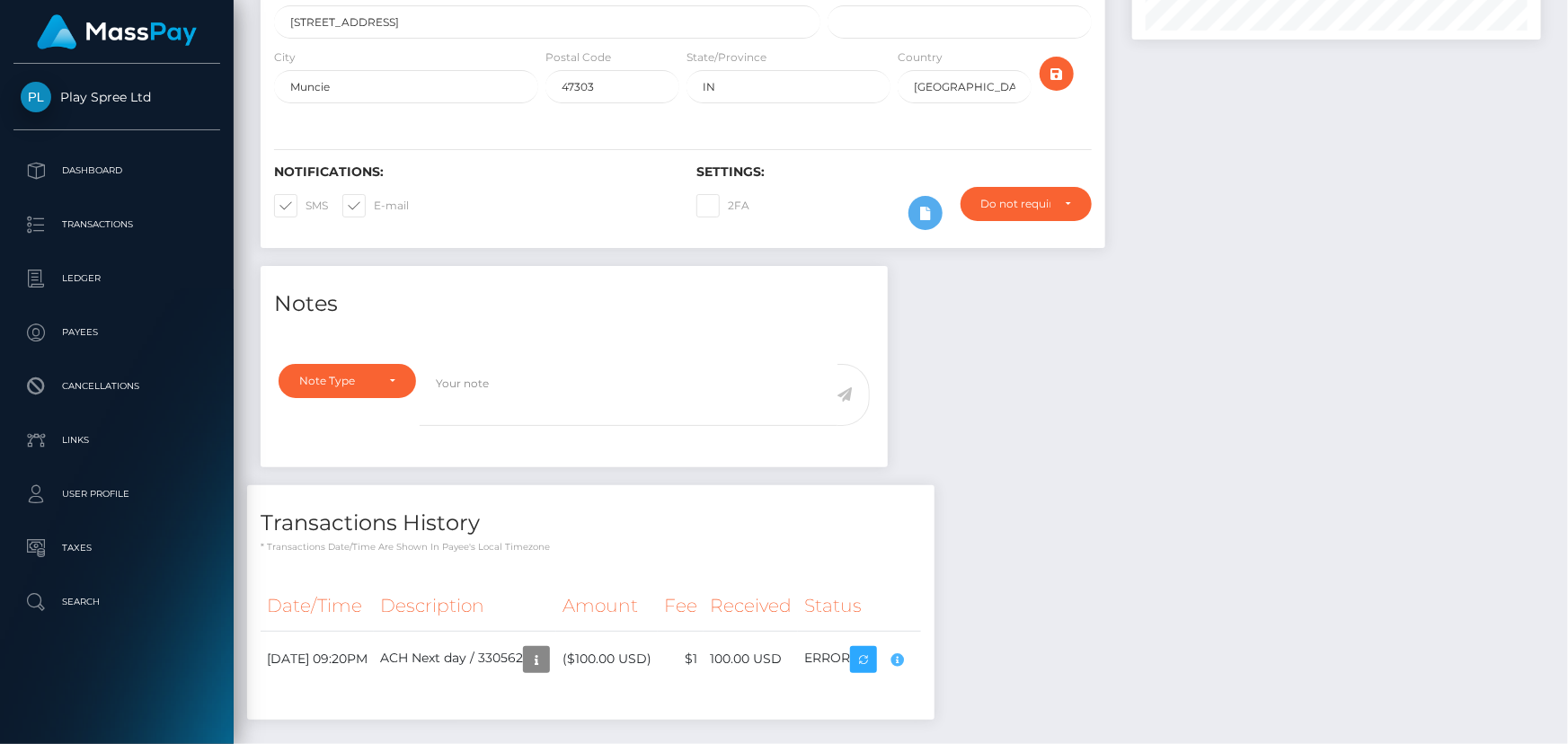
scroll to position [215, 408]
click at [959, 657] on body "Play Spree Ltd Dashboard Transactions Ledger Payees Cancellations" at bounding box center [784, 372] width 1568 height 744
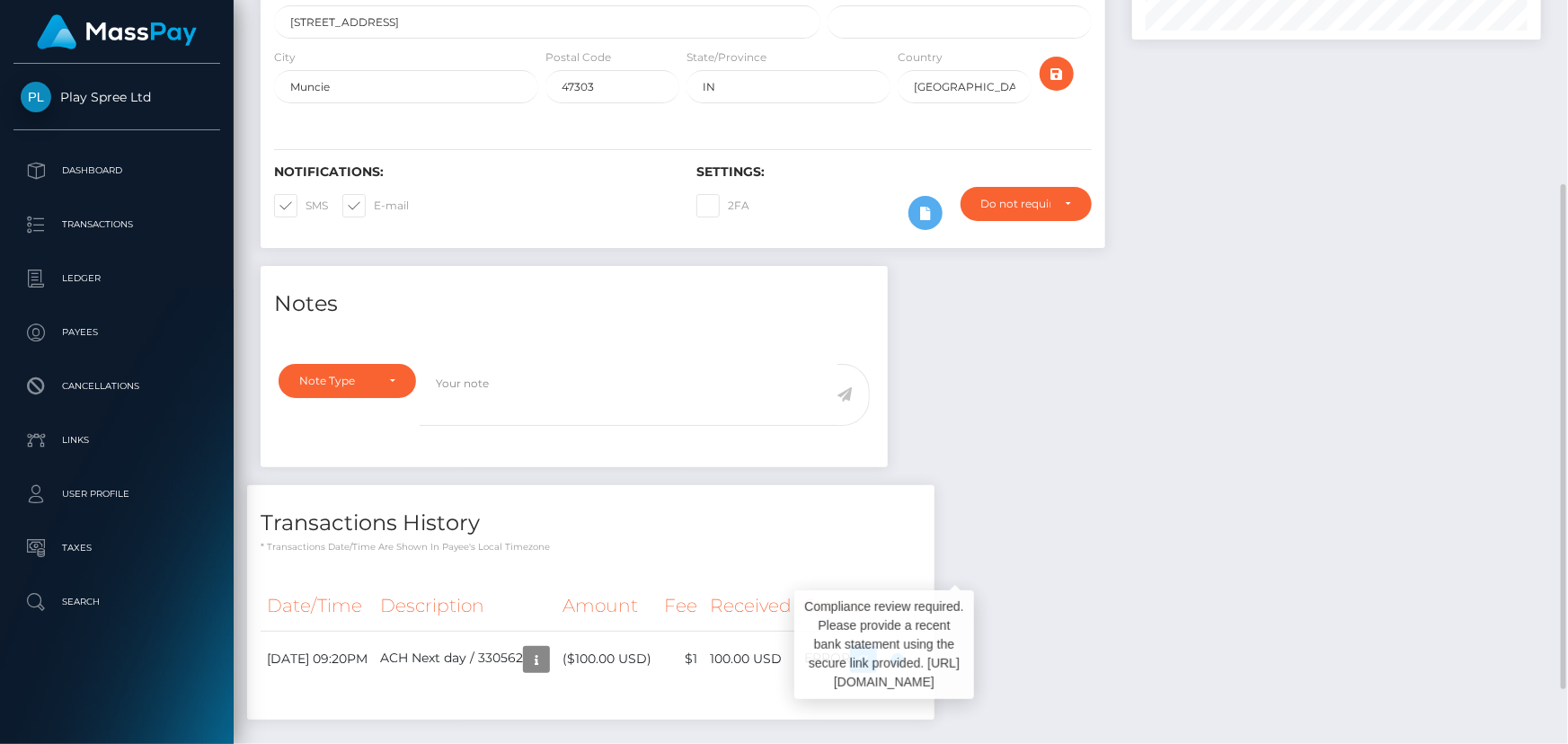
click at [1133, 618] on div "Notes Note Type Compliance Clear Compliance General Note Type" at bounding box center [901, 502] width 1308 height 472
click at [1215, 442] on div "Notes Note Type Compliance Clear Compliance General Note Type" at bounding box center [901, 502] width 1308 height 472
click at [1384, 333] on div "Notes Note Type Compliance Clear Compliance General Note Type" at bounding box center [901, 502] width 1308 height 472
